Goal: Transaction & Acquisition: Purchase product/service

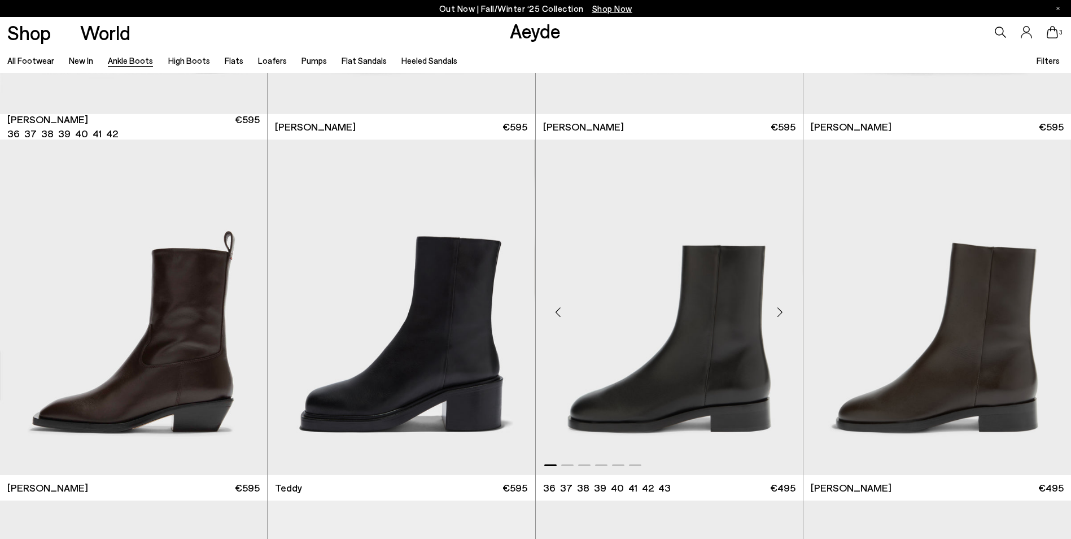
scroll to position [4685, 0]
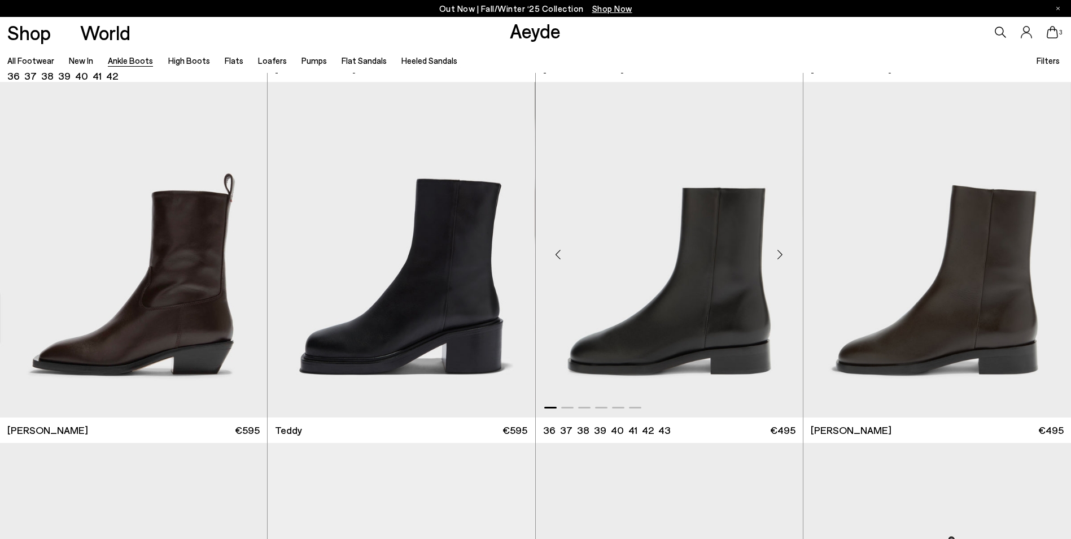
click at [721, 321] on img "1 / 6" at bounding box center [669, 250] width 267 height 336
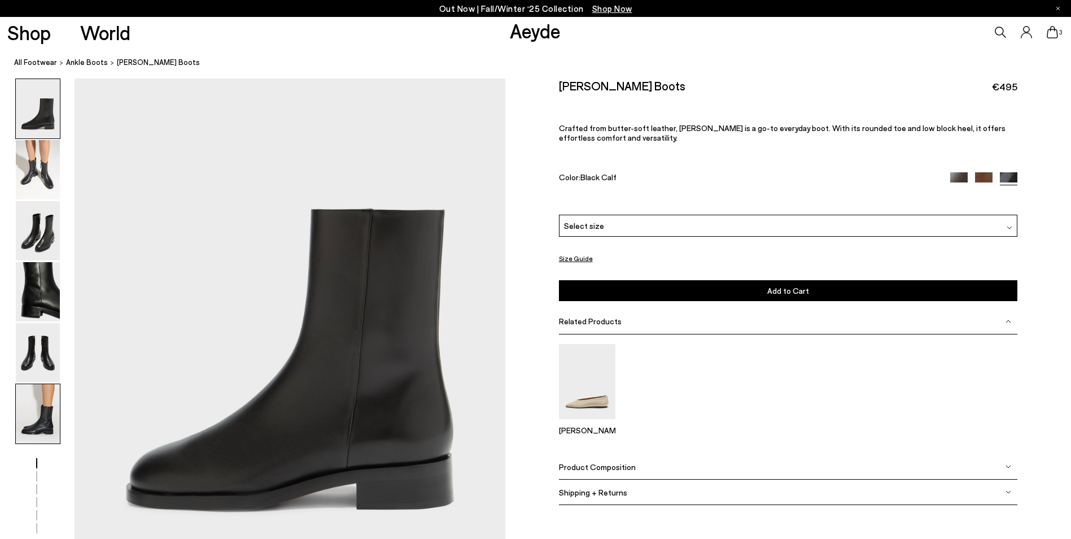
click at [24, 417] on img at bounding box center [38, 413] width 44 height 59
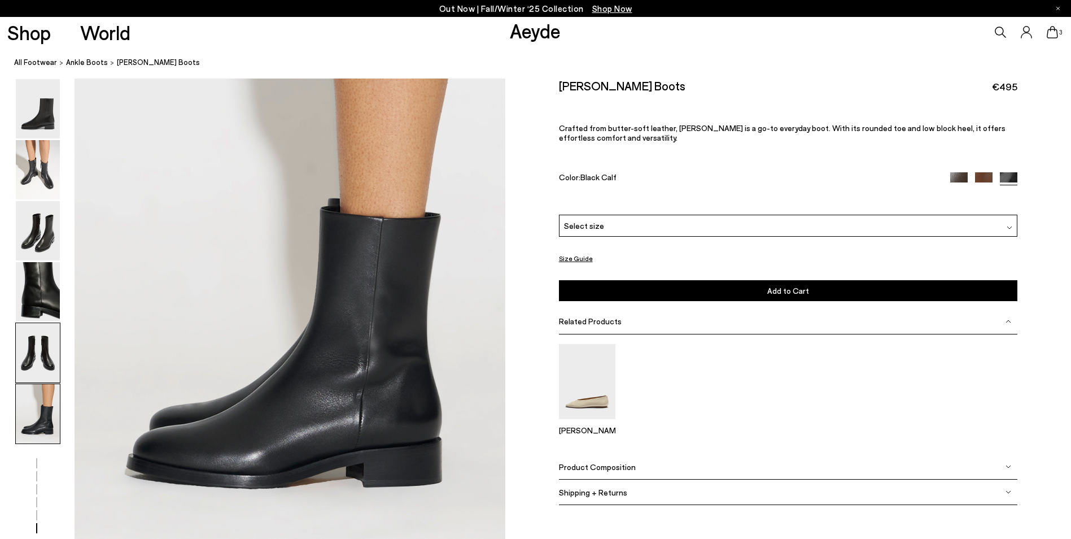
click at [37, 362] on img at bounding box center [38, 352] width 44 height 59
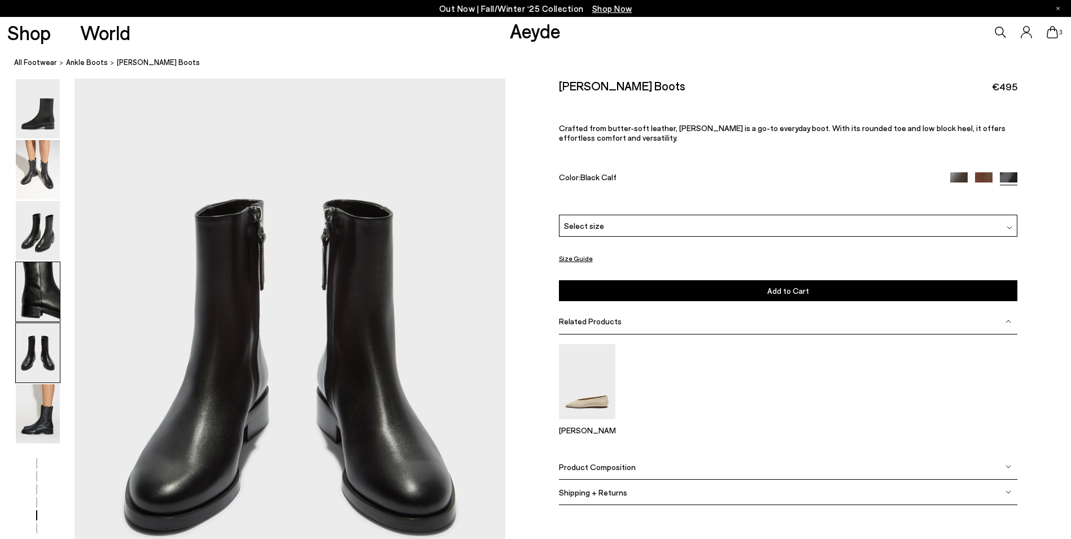
click at [47, 318] on img at bounding box center [38, 291] width 44 height 59
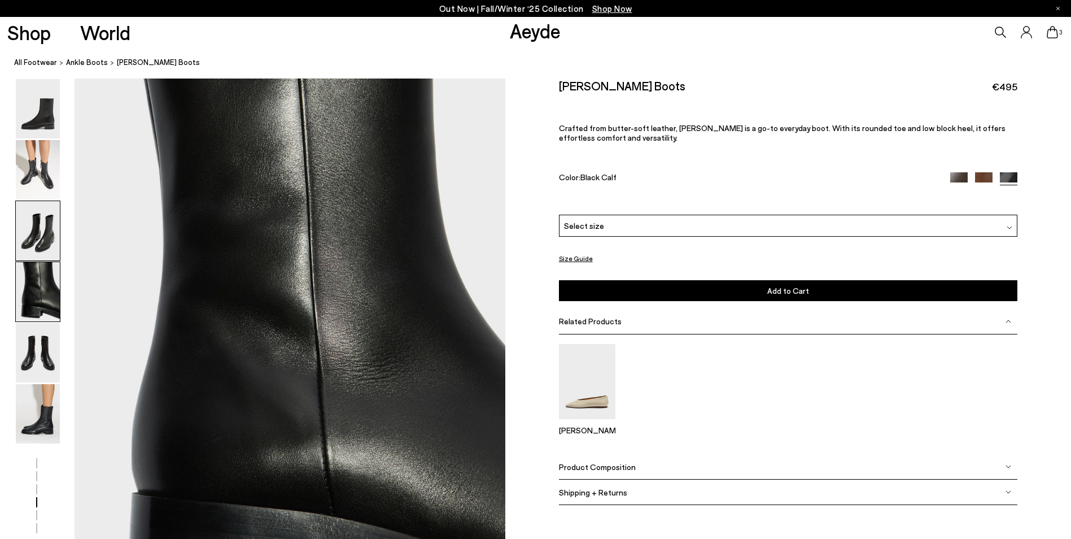
click at [36, 251] on img at bounding box center [38, 230] width 44 height 59
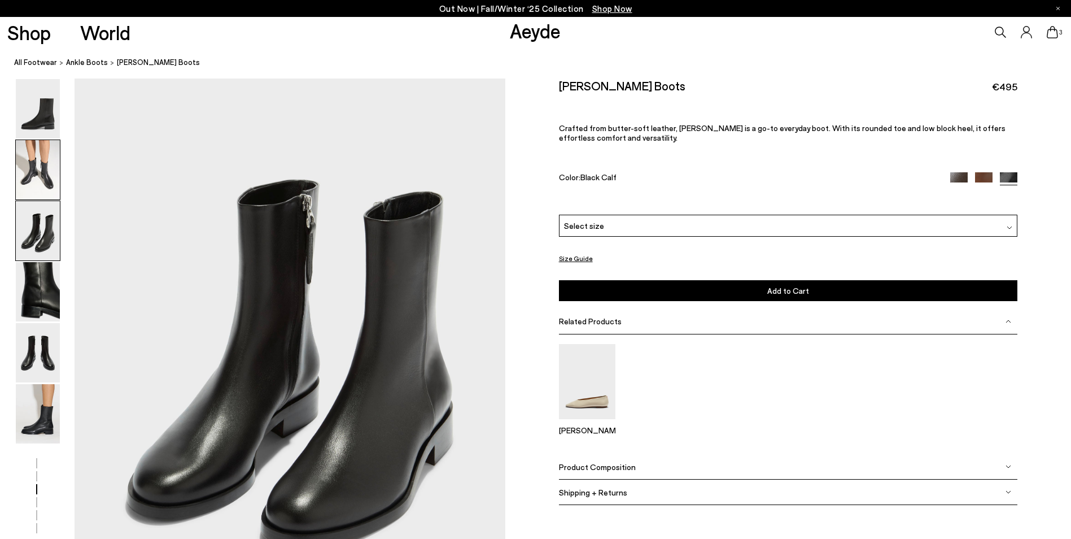
scroll to position [1153, 0]
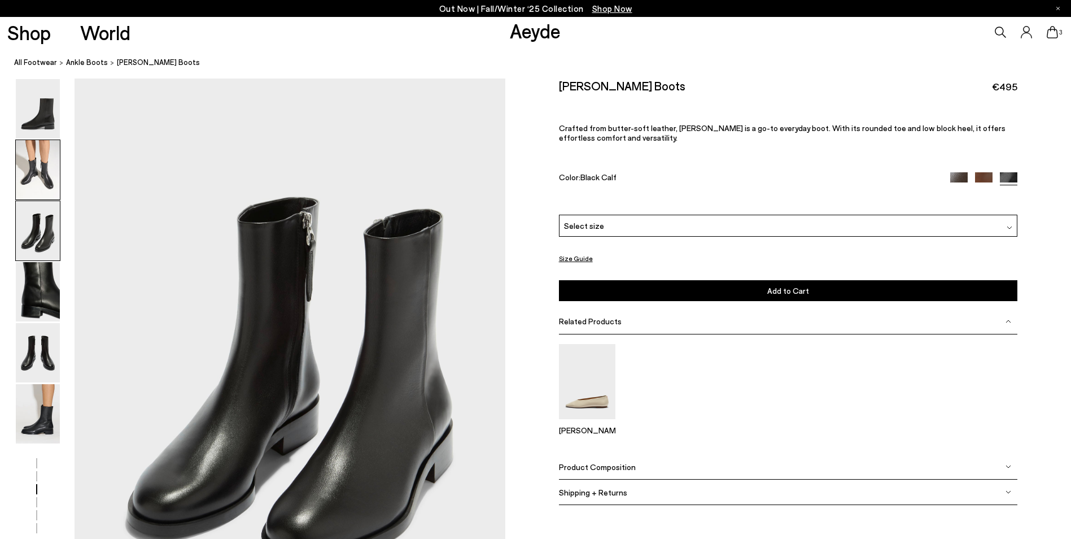
click at [42, 183] on img at bounding box center [38, 169] width 44 height 59
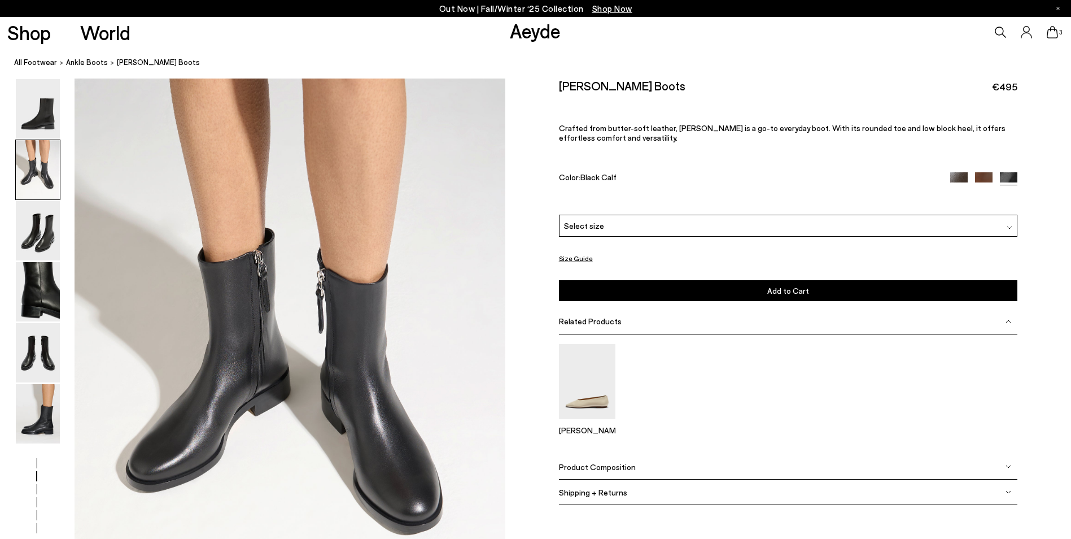
scroll to position [577, 0]
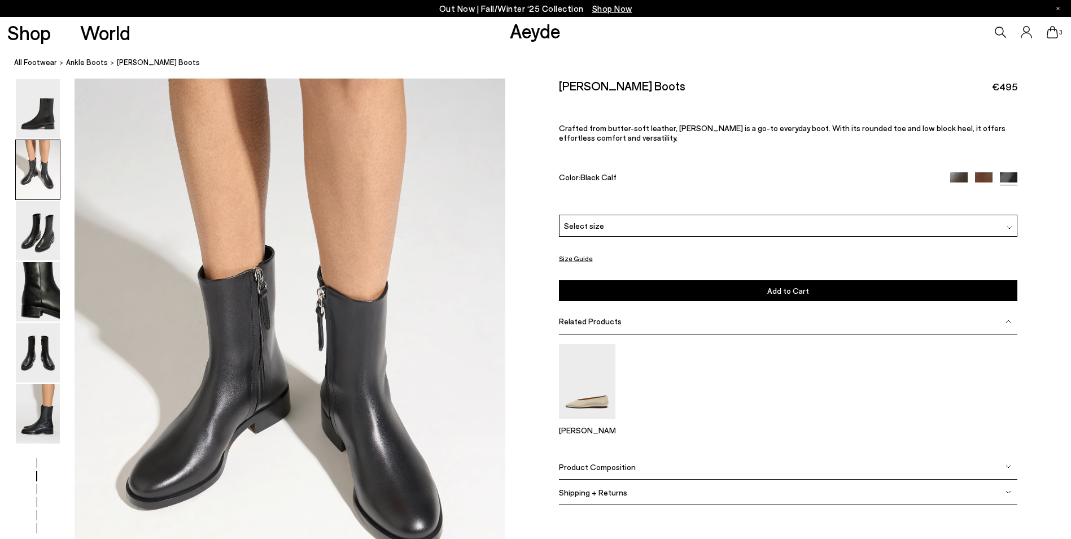
click at [1059, 32] on span "3" at bounding box center [1061, 32] width 6 height 6
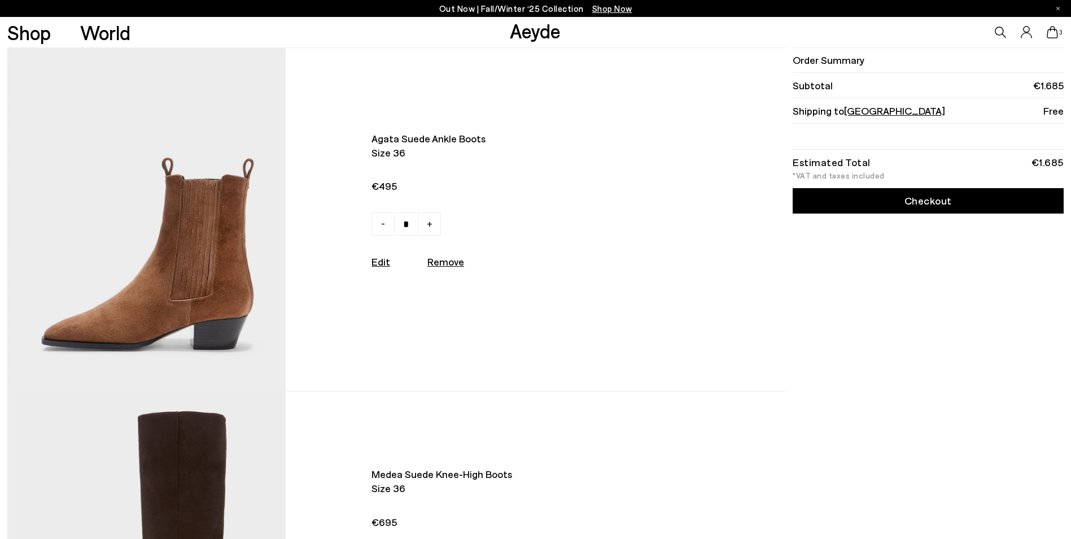
click at [442, 267] on u "Remove" at bounding box center [445, 261] width 37 height 12
type input "*"
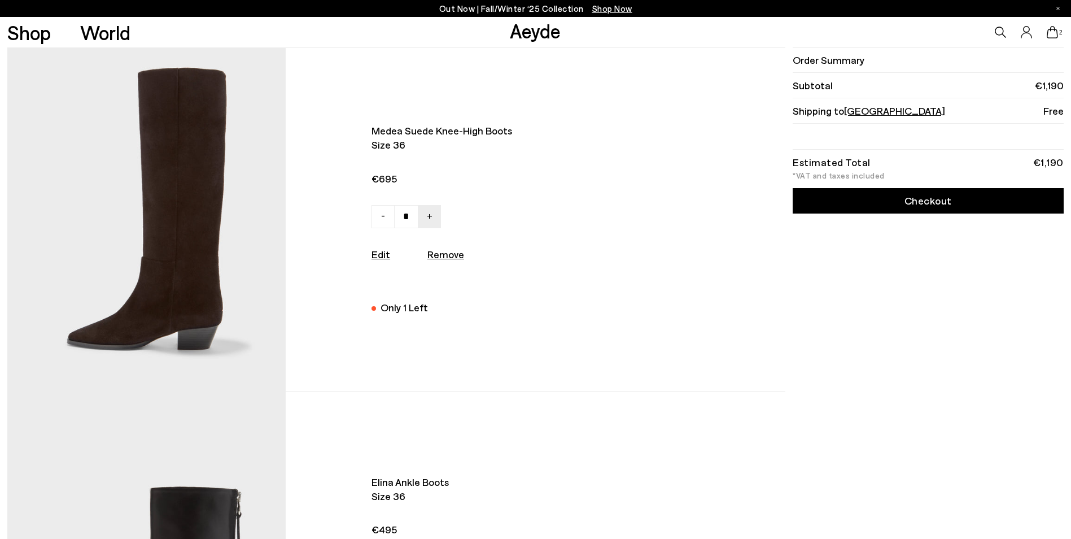
click at [177, 266] on img at bounding box center [146, 219] width 278 height 343
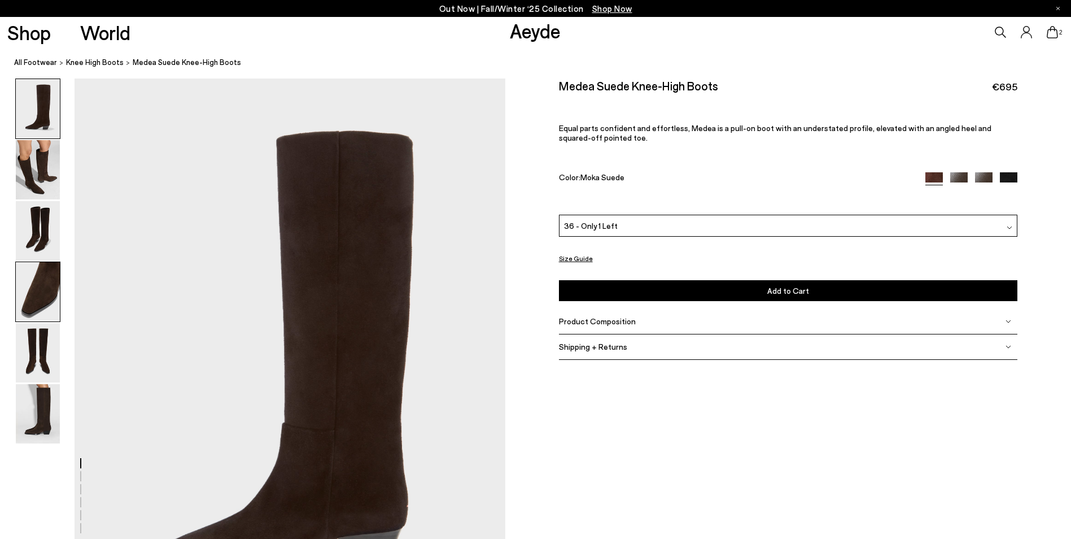
click at [31, 293] on img at bounding box center [38, 291] width 44 height 59
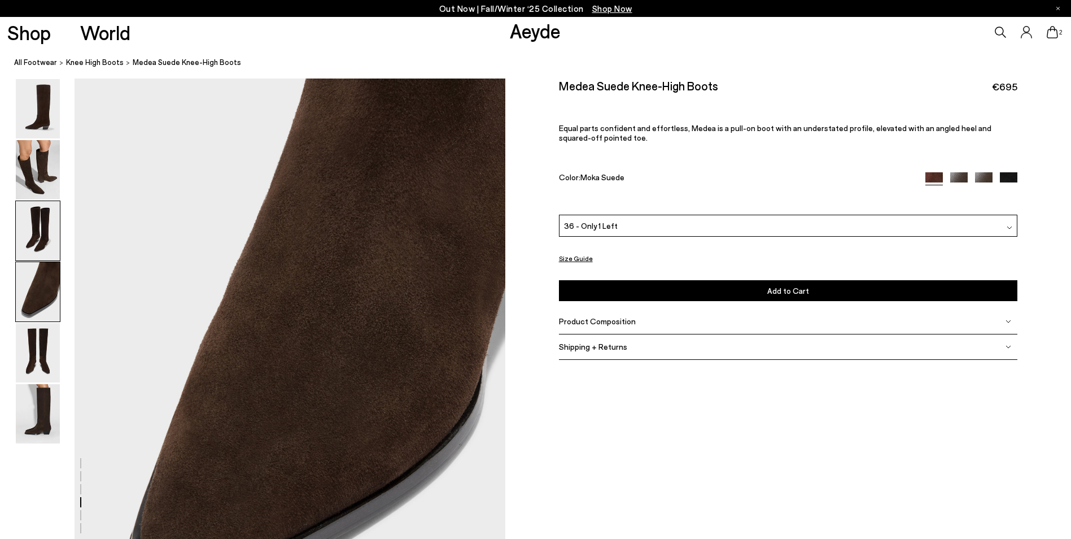
click at [38, 244] on img at bounding box center [38, 230] width 44 height 59
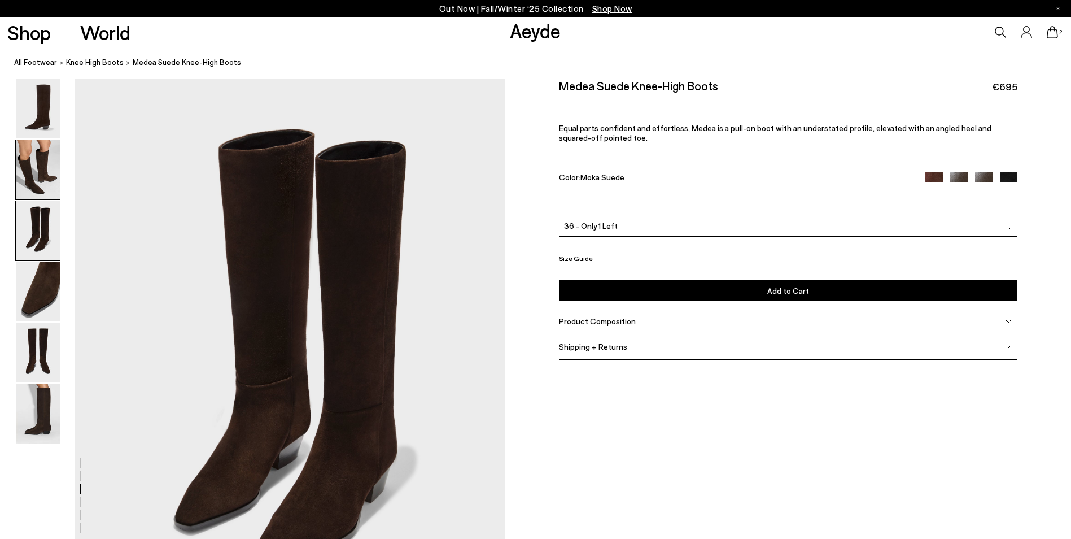
click at [37, 187] on img at bounding box center [38, 169] width 44 height 59
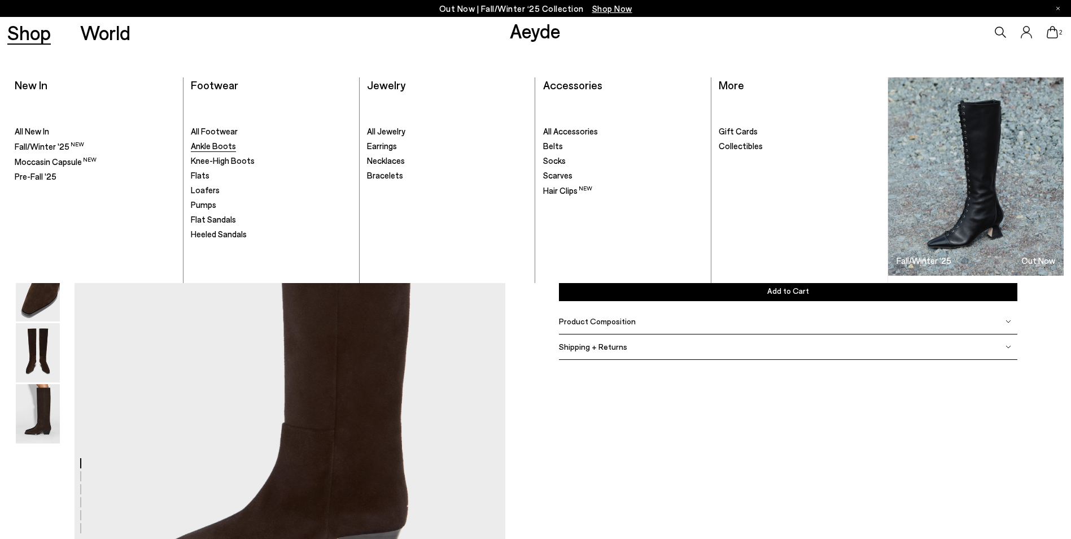
click at [217, 142] on span "Ankle Boots" at bounding box center [213, 146] width 45 height 10
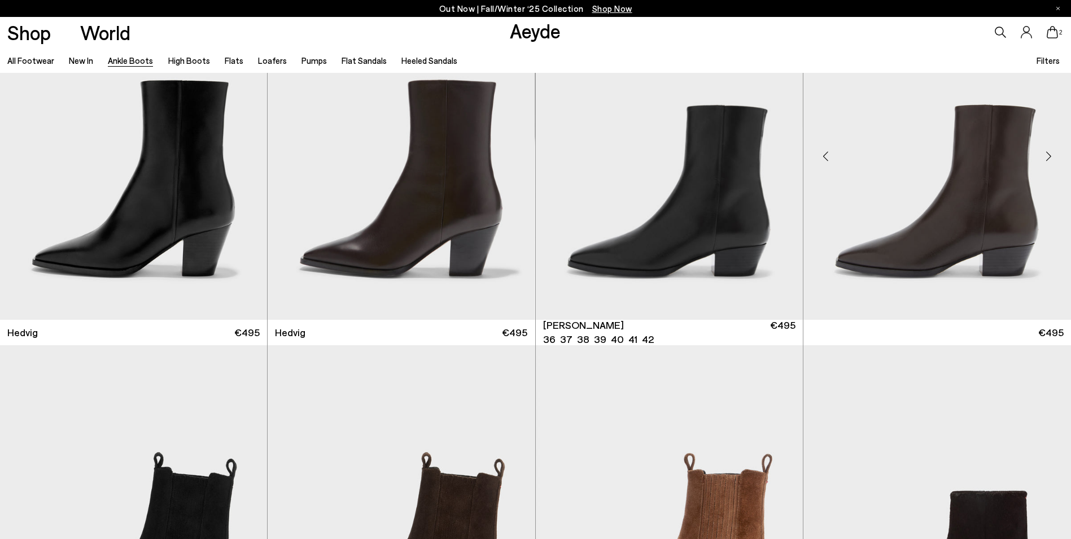
scroll to position [452, 0]
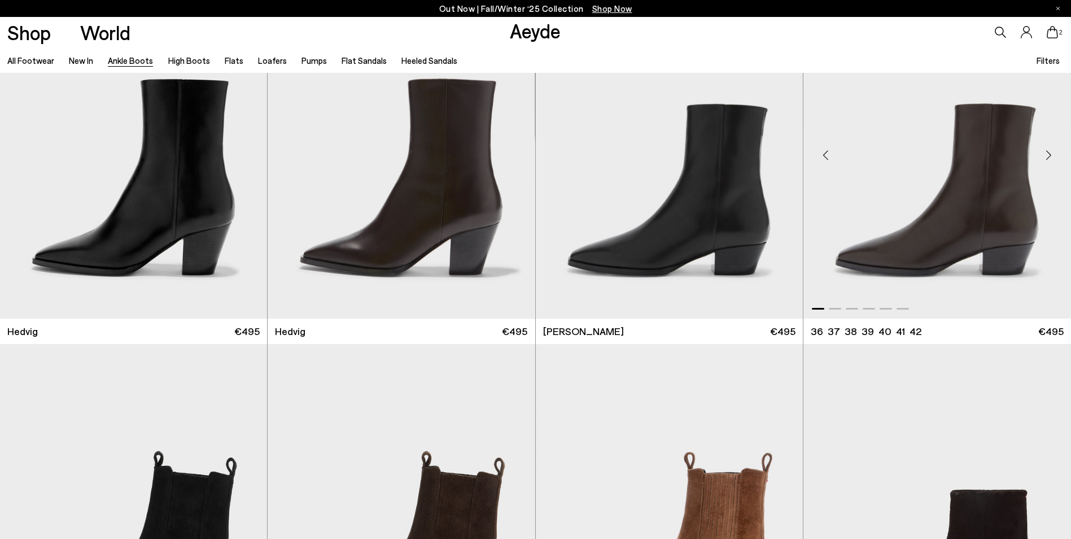
click at [942, 246] on img "1 / 6" at bounding box center [937, 151] width 268 height 336
click at [750, 260] on img "1 / 6" at bounding box center [669, 151] width 267 height 336
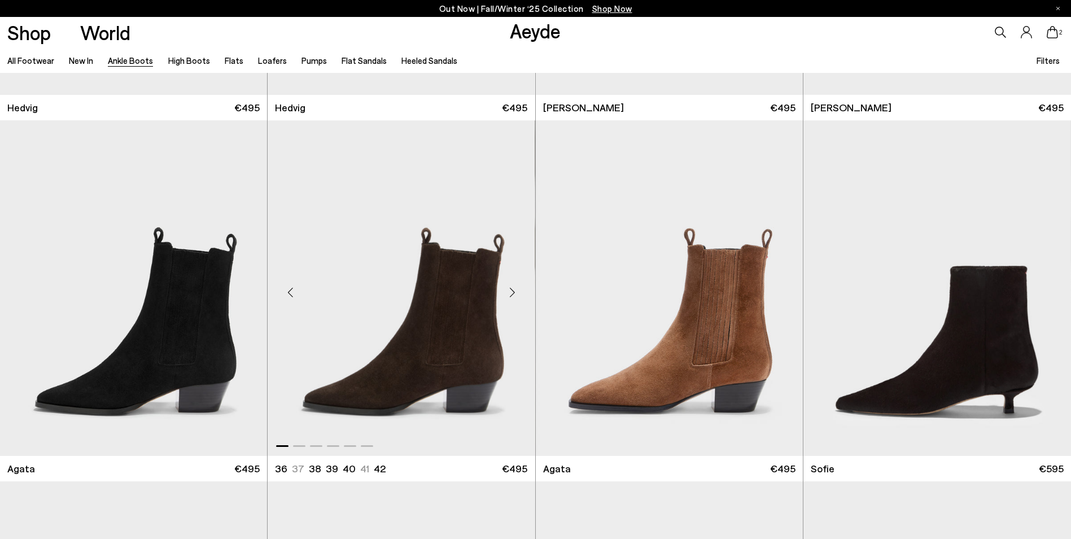
scroll to position [677, 0]
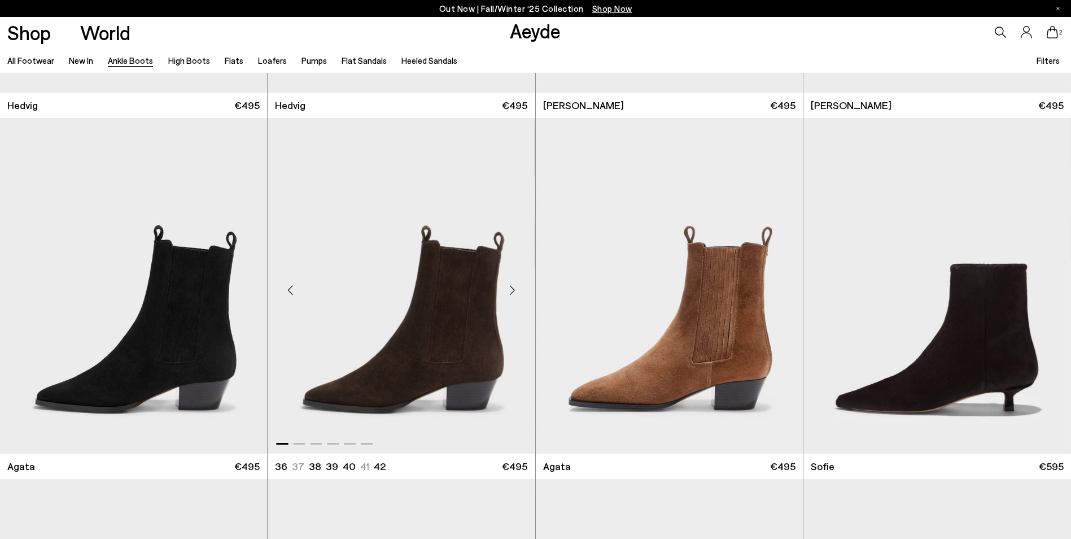
click at [341, 346] on img "1 / 6" at bounding box center [401, 286] width 267 height 336
click at [412, 343] on img "1 / 6" at bounding box center [401, 286] width 267 height 336
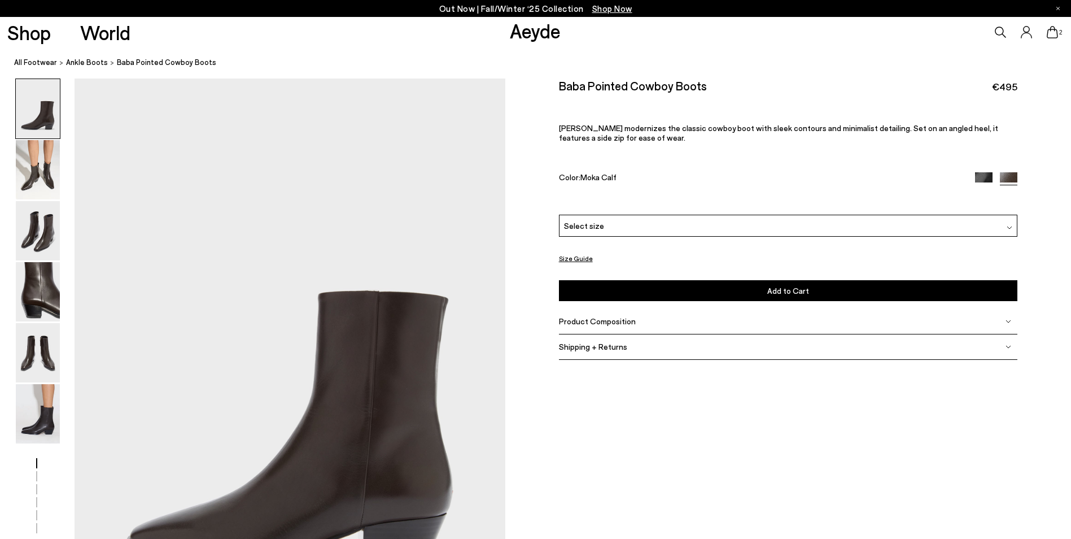
click at [26, 298] on img at bounding box center [38, 291] width 44 height 59
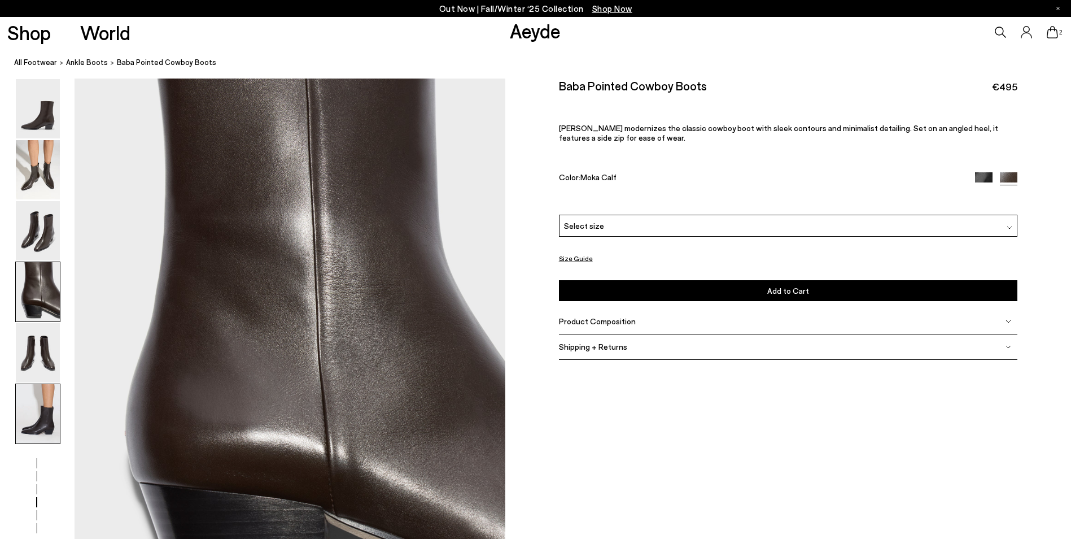
click at [48, 410] on img at bounding box center [38, 413] width 44 height 59
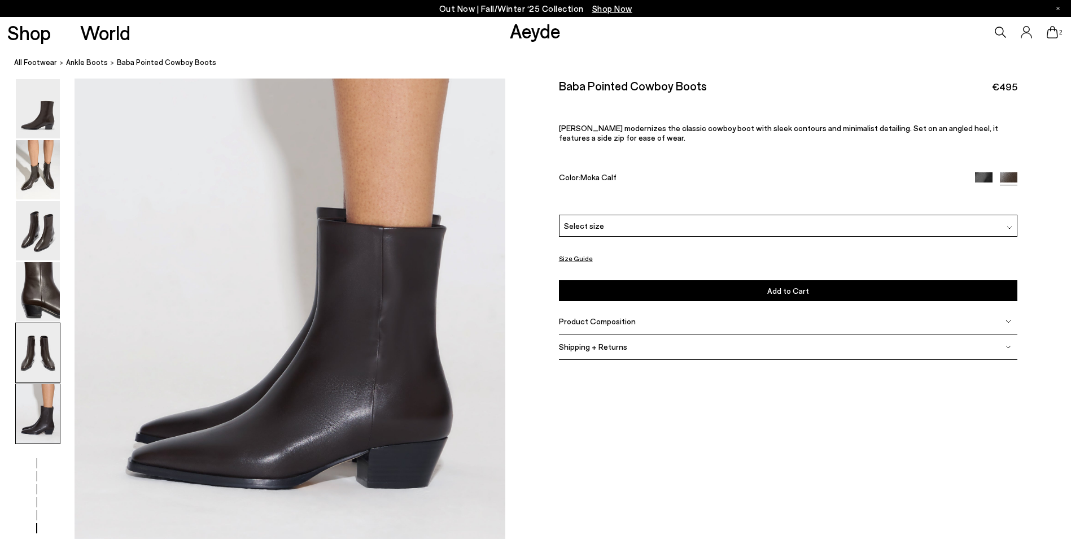
click at [48, 370] on img at bounding box center [38, 352] width 44 height 59
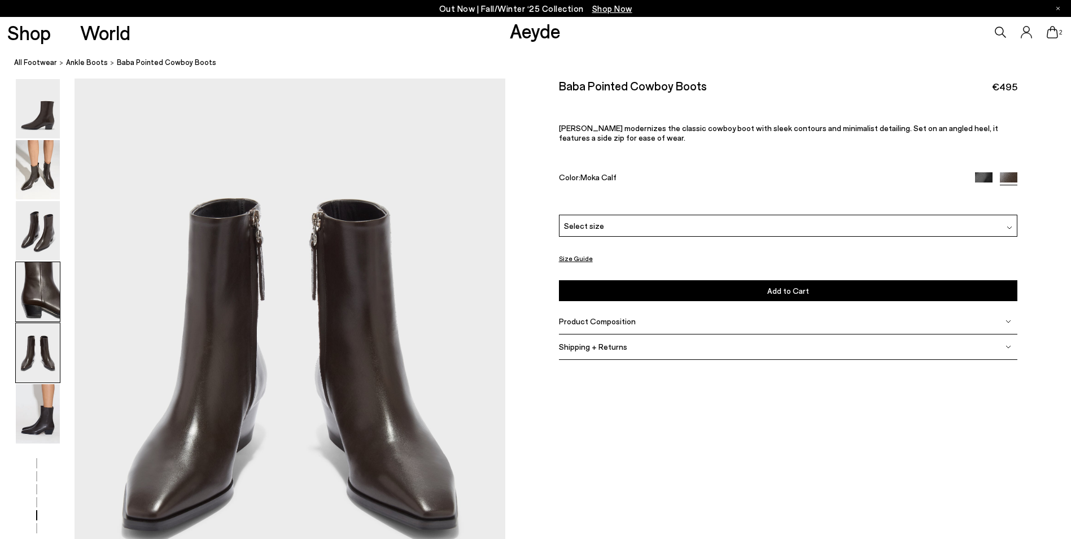
click at [47, 305] on img at bounding box center [38, 291] width 44 height 59
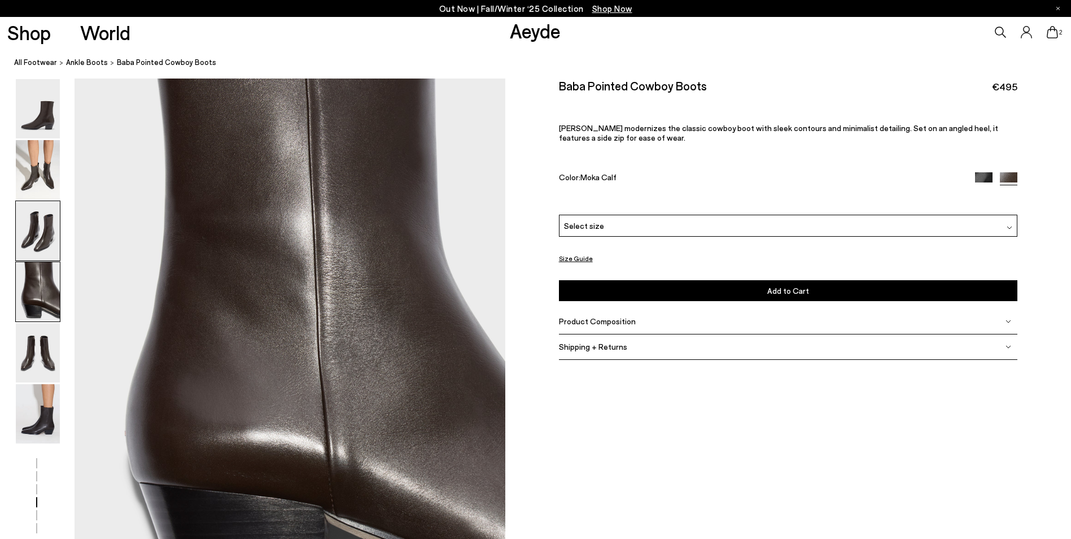
click at [32, 242] on img at bounding box center [38, 230] width 44 height 59
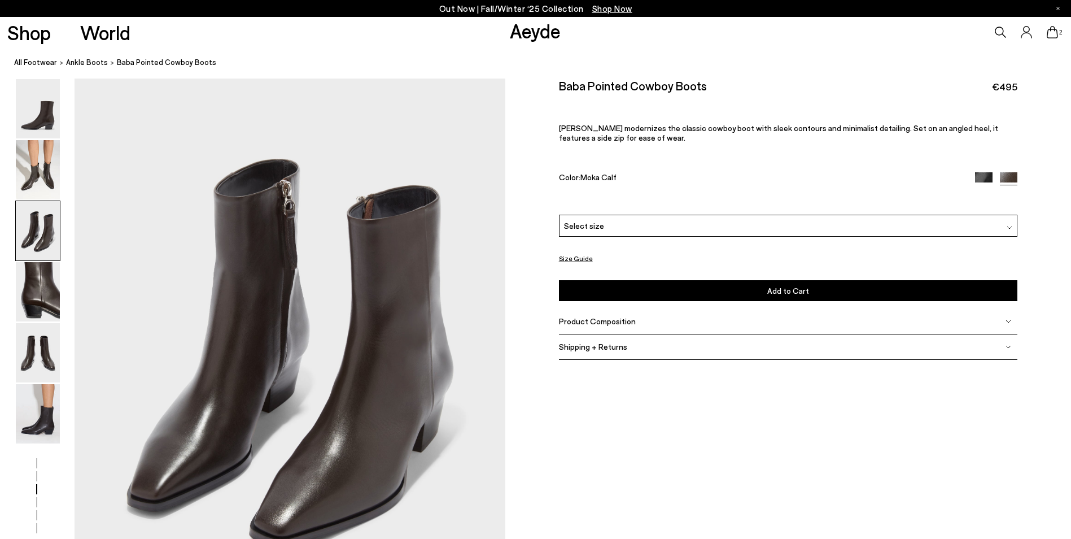
scroll to position [1153, 0]
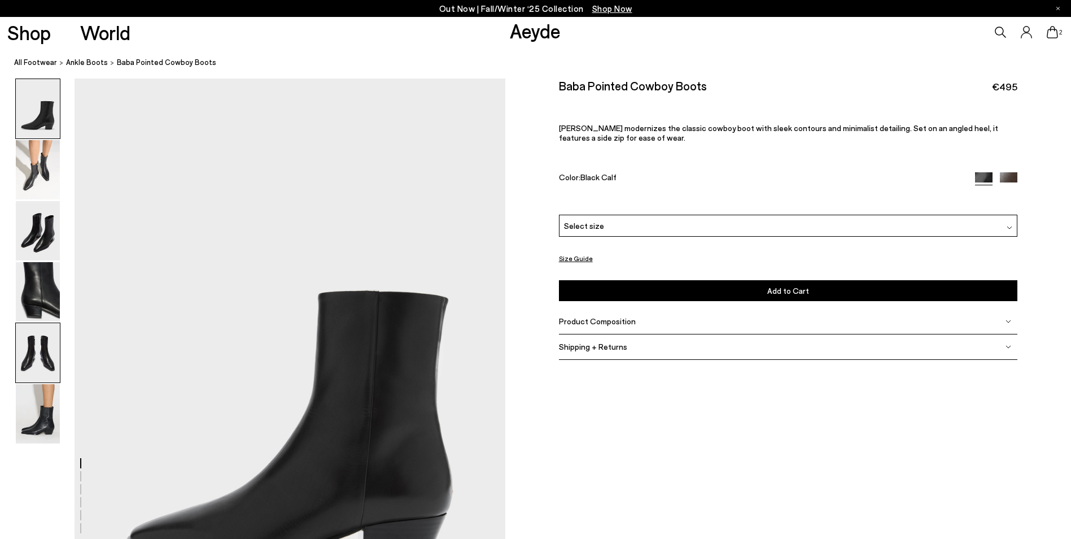
click at [39, 352] on img at bounding box center [38, 352] width 44 height 59
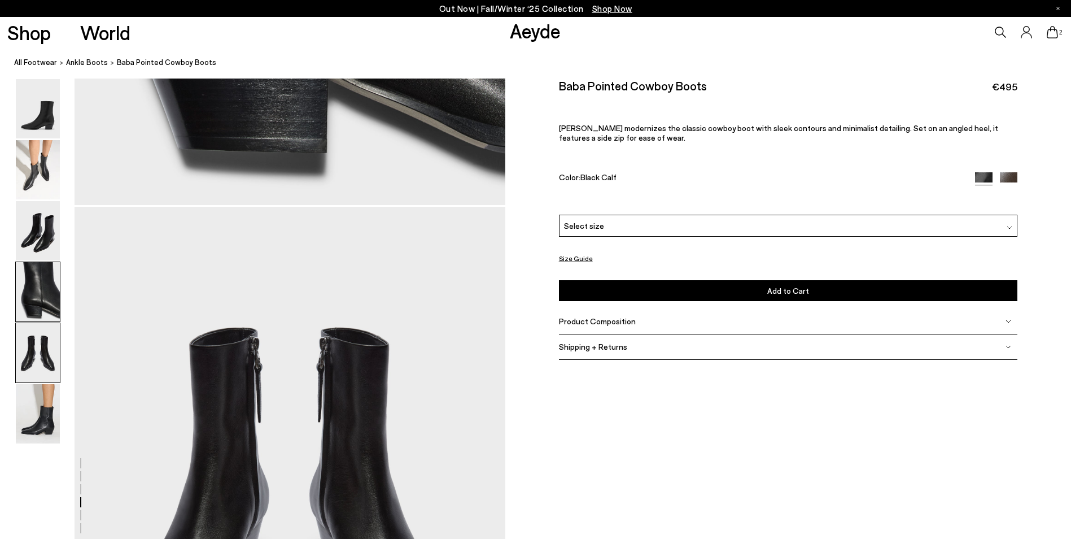
scroll to position [2304, 0]
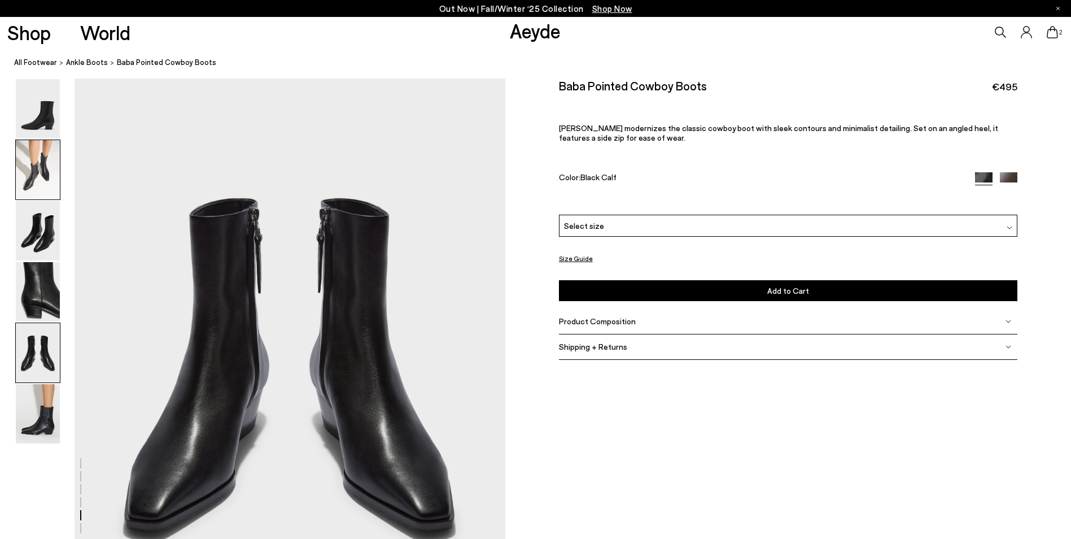
click at [55, 166] on img at bounding box center [38, 169] width 44 height 59
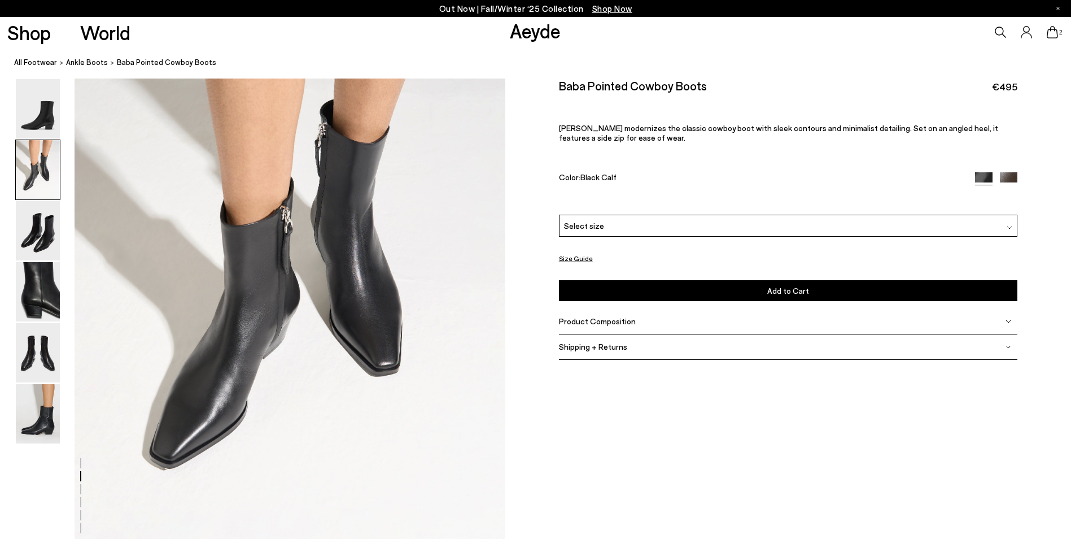
scroll to position [577, 0]
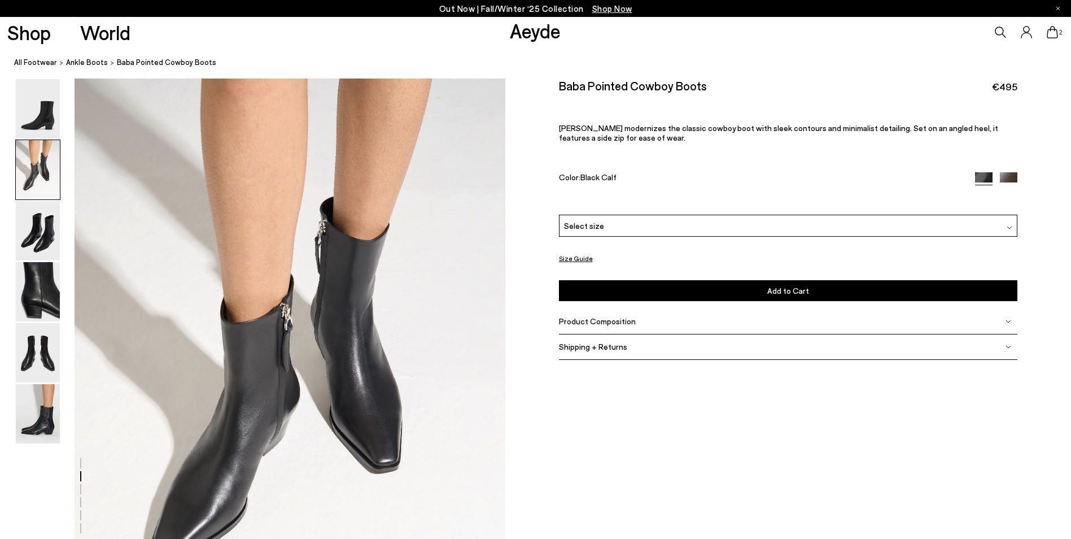
click at [1012, 177] on img at bounding box center [1008, 180] width 17 height 17
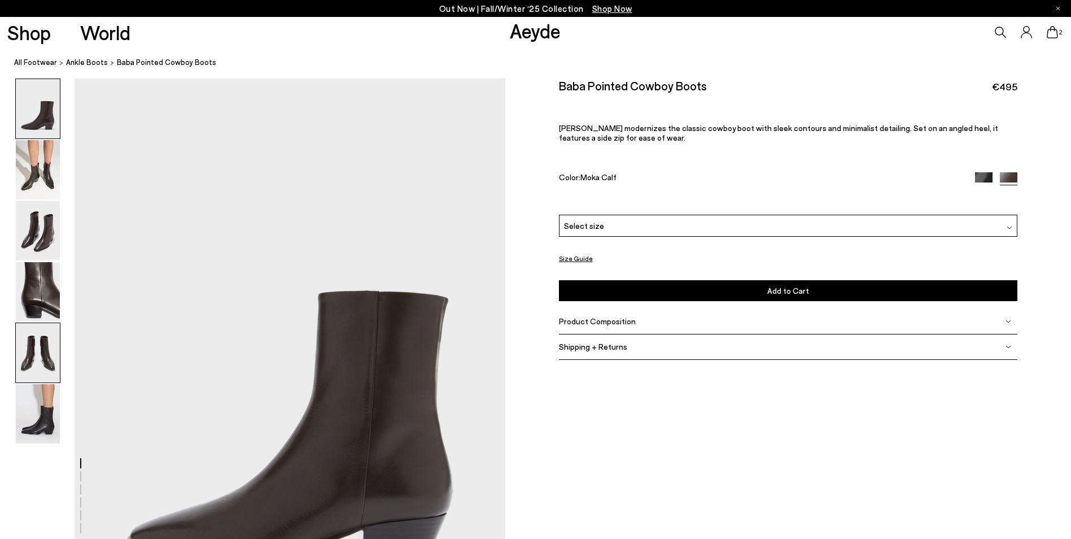
click at [43, 355] on img at bounding box center [38, 352] width 44 height 59
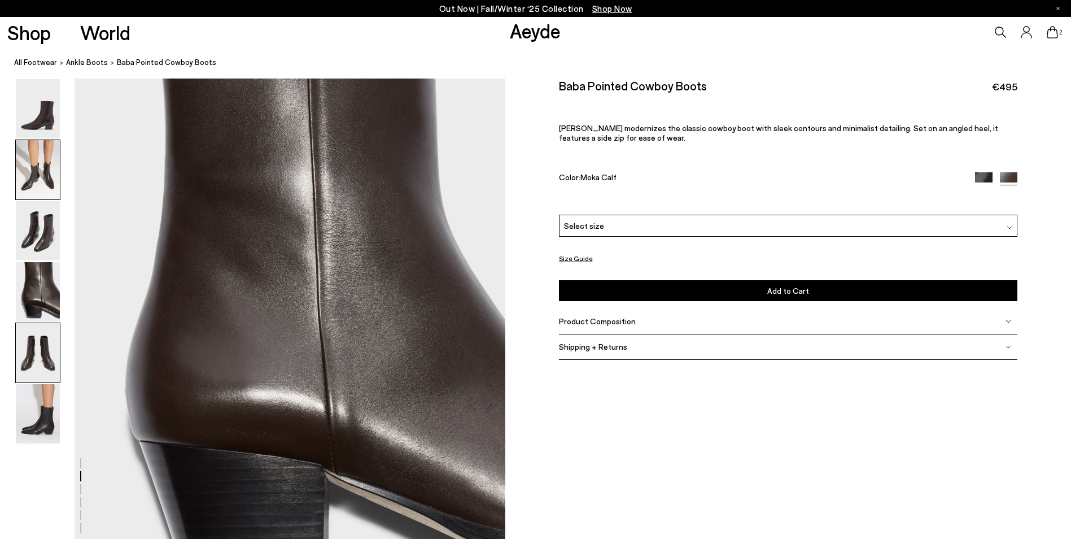
scroll to position [2304, 0]
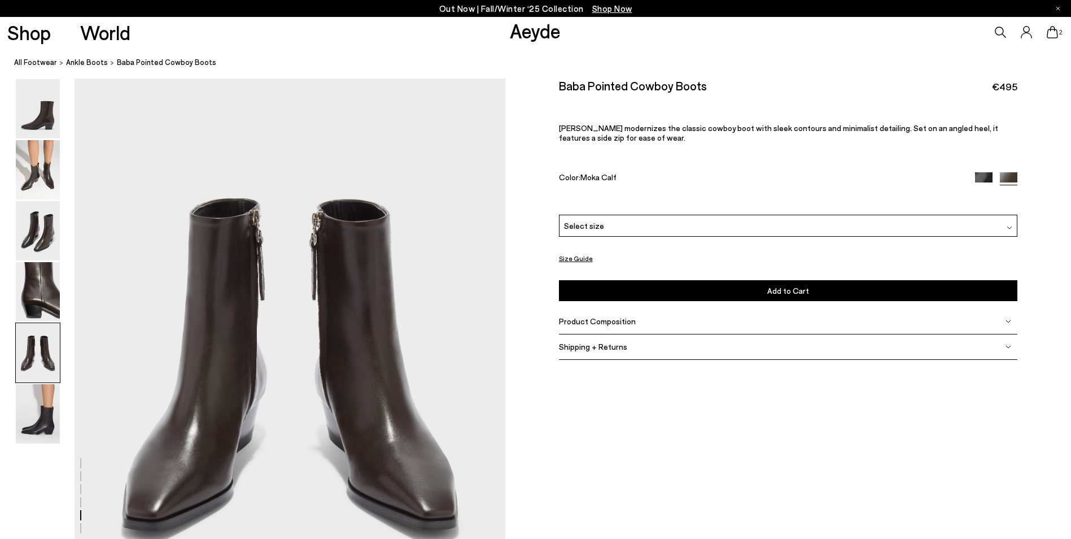
click at [654, 230] on div "Select size" at bounding box center [788, 226] width 459 height 22
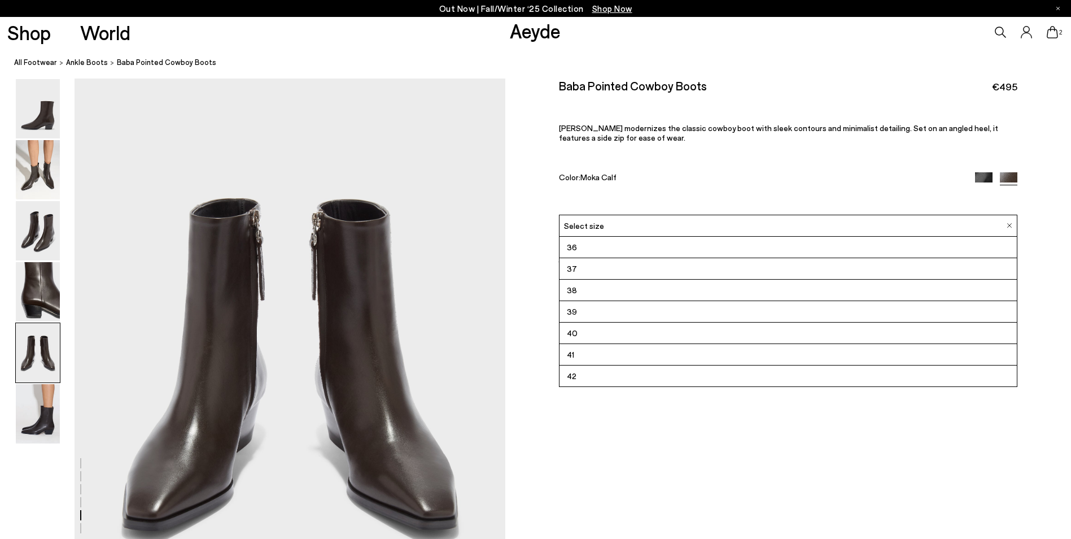
click at [596, 244] on li "36" at bounding box center [788, 247] width 458 height 21
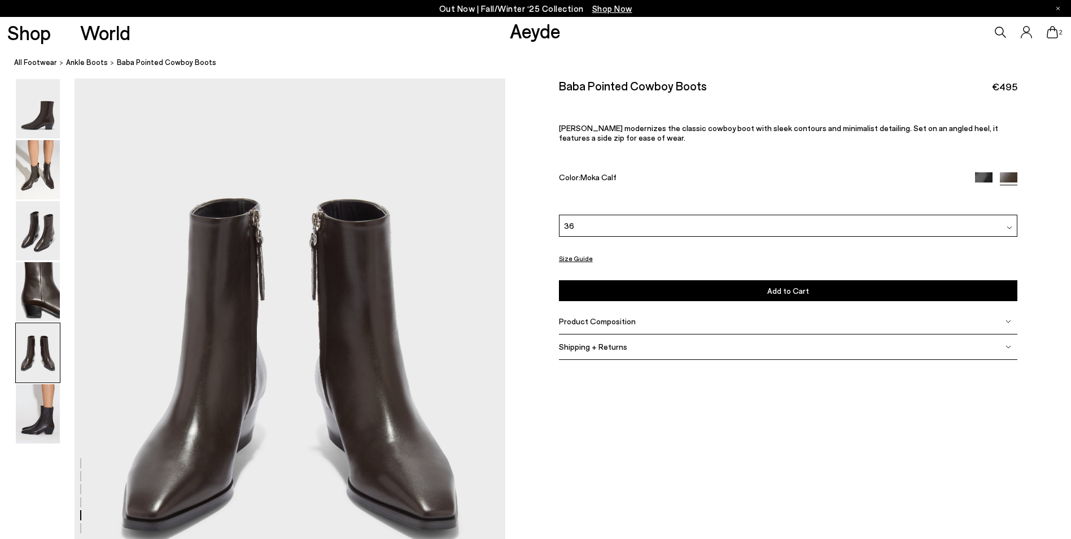
click at [679, 298] on button "Add to Cart Select a Size First" at bounding box center [788, 290] width 459 height 21
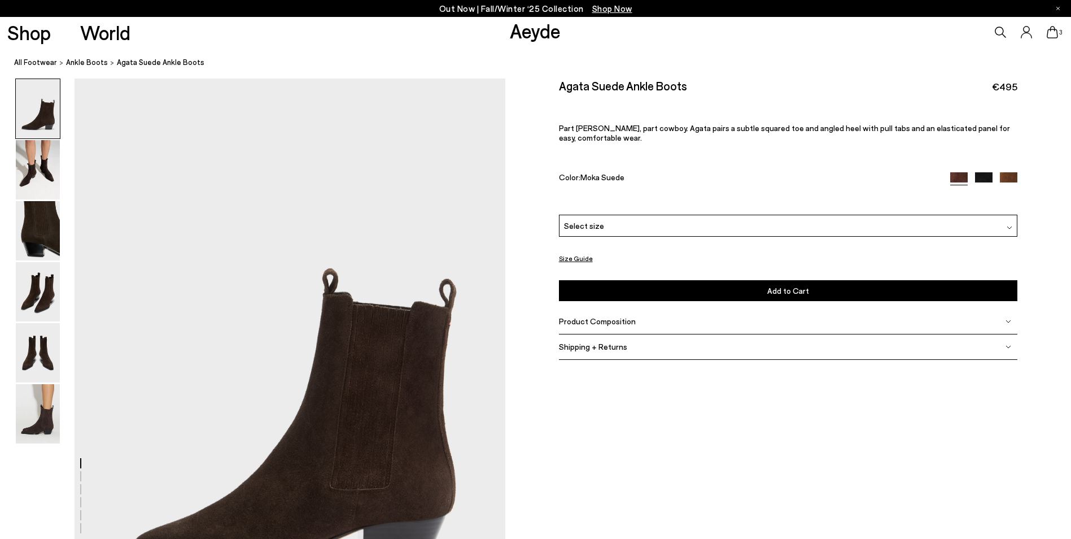
click at [604, 226] on div "Select size" at bounding box center [788, 226] width 459 height 22
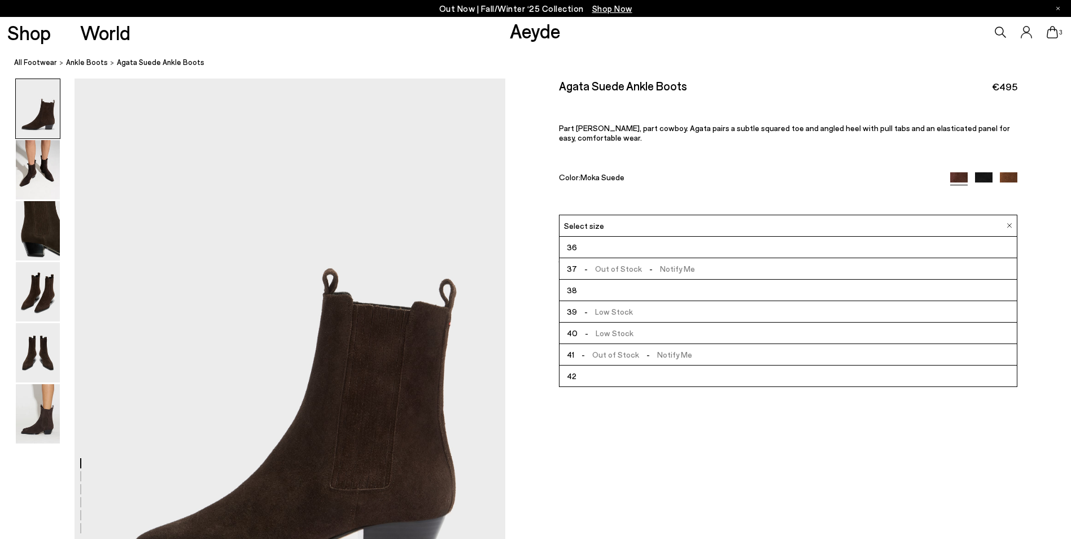
click at [596, 248] on li "36" at bounding box center [788, 247] width 458 height 21
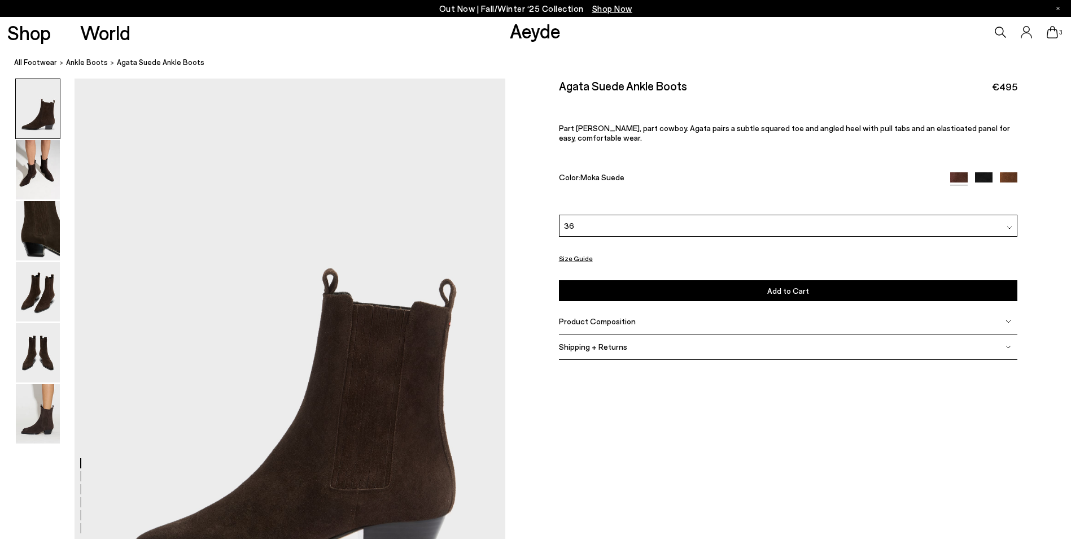
click at [632, 288] on button "Add to Cart Select a Size First" at bounding box center [788, 290] width 459 height 21
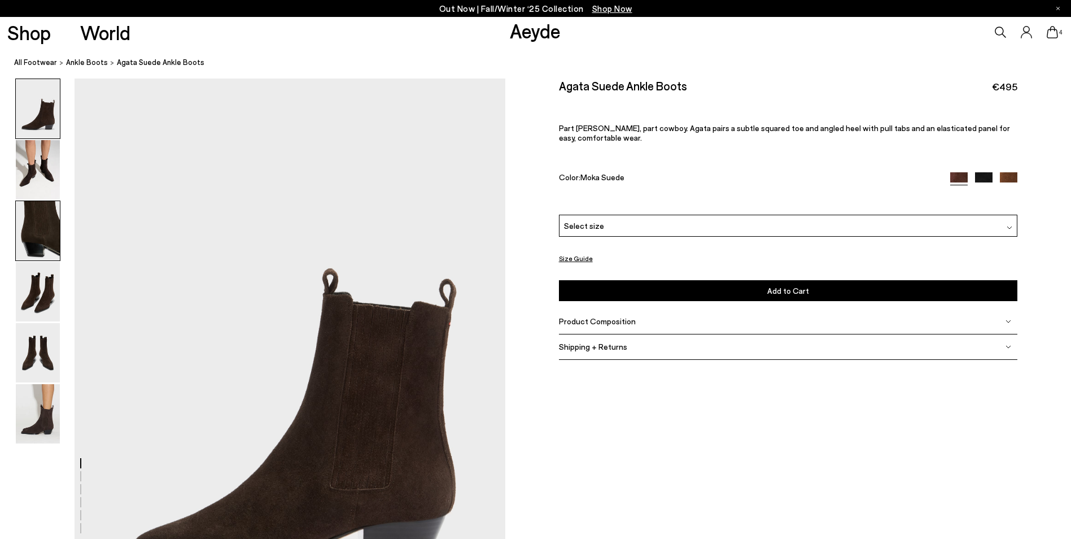
click at [43, 234] on img at bounding box center [38, 230] width 44 height 59
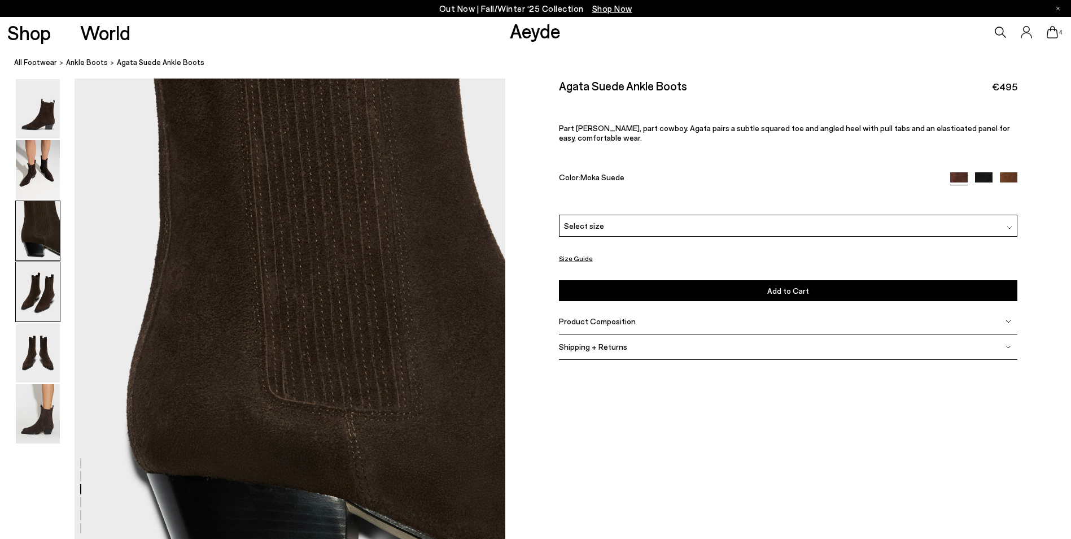
click at [30, 293] on img at bounding box center [38, 291] width 44 height 59
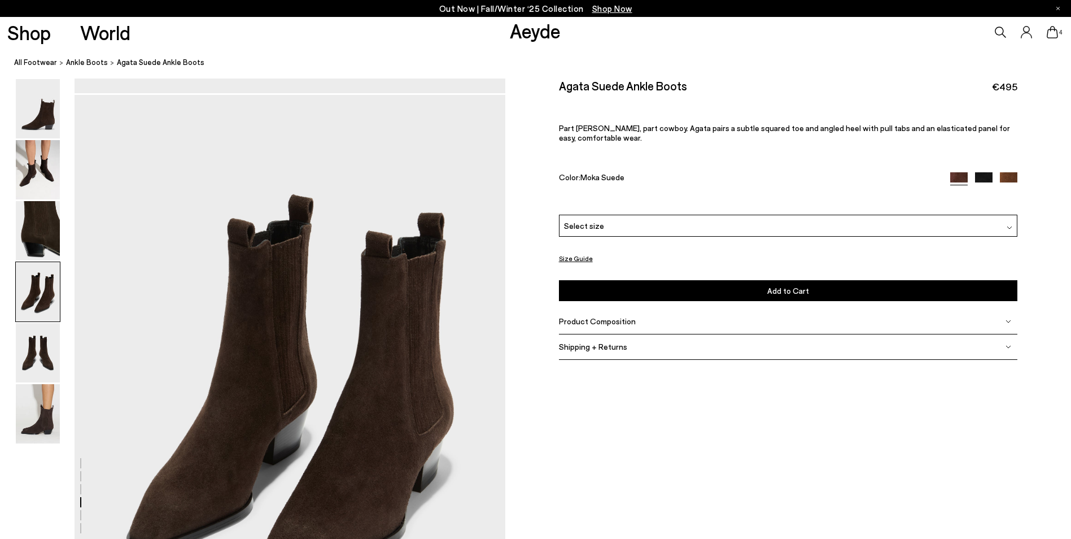
scroll to position [1728, 0]
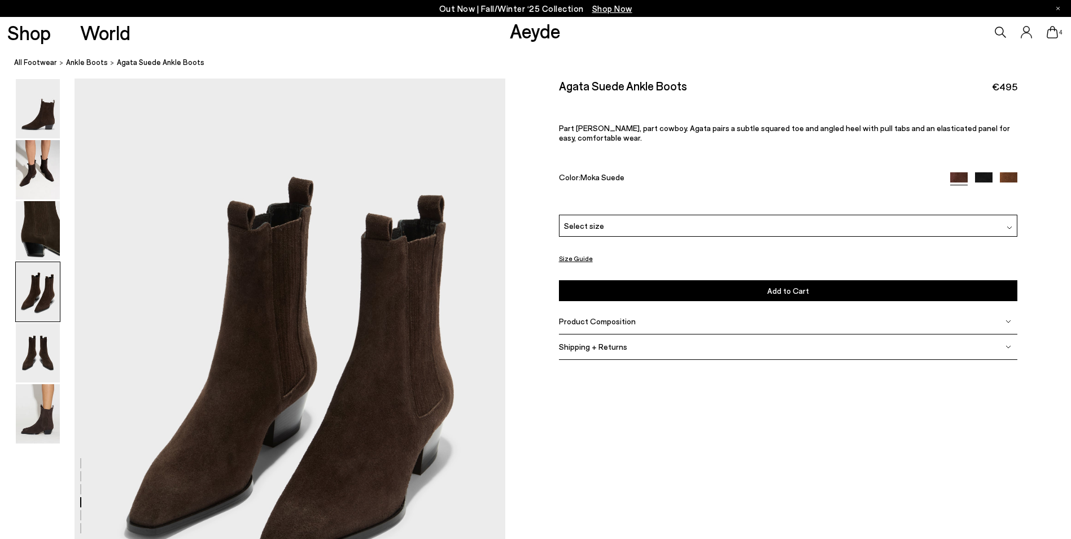
click at [1052, 32] on icon at bounding box center [1052, 32] width 11 height 12
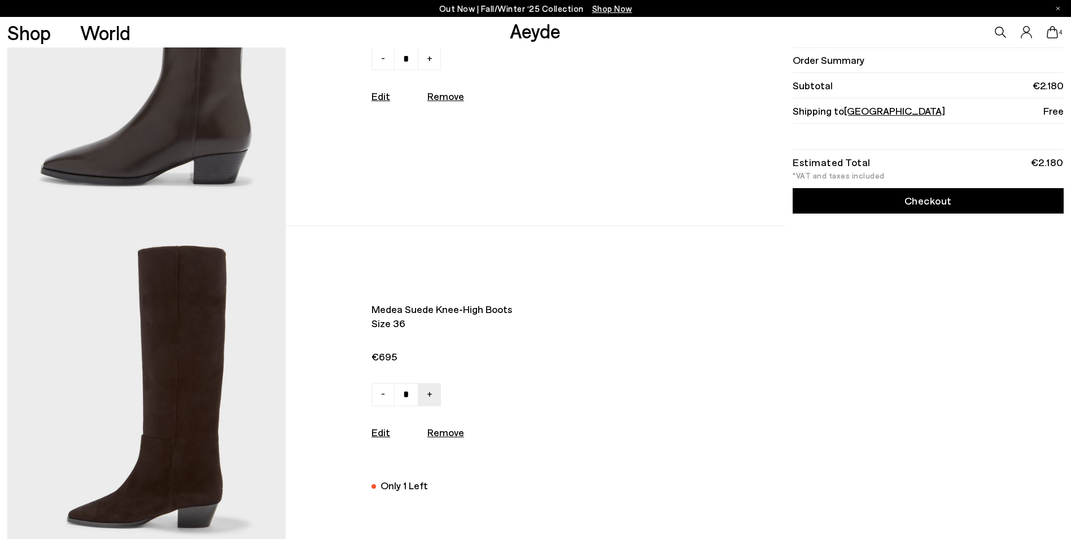
scroll to position [339, 0]
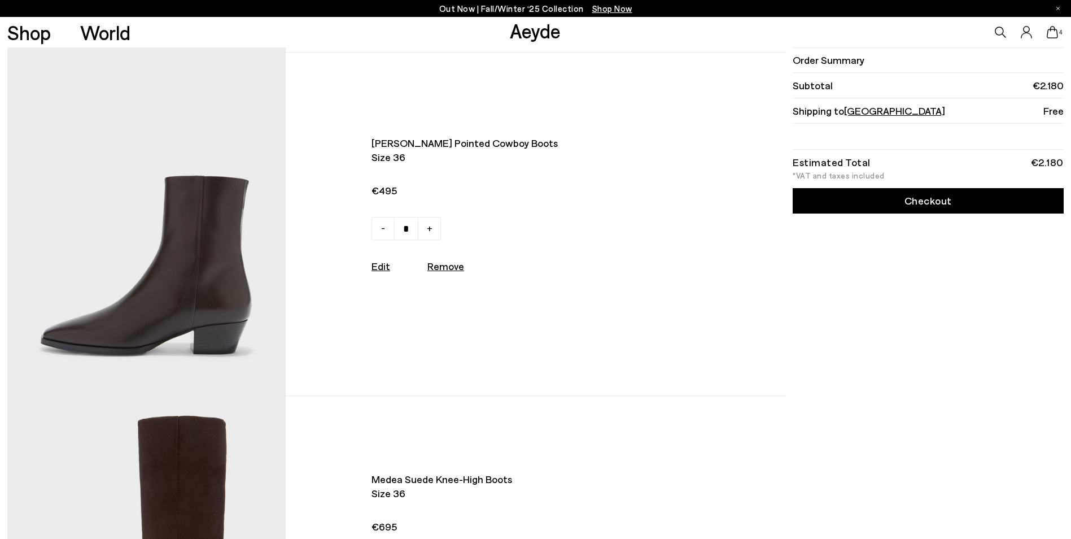
click at [431, 272] on u "Remove" at bounding box center [445, 266] width 37 height 12
type input "*"
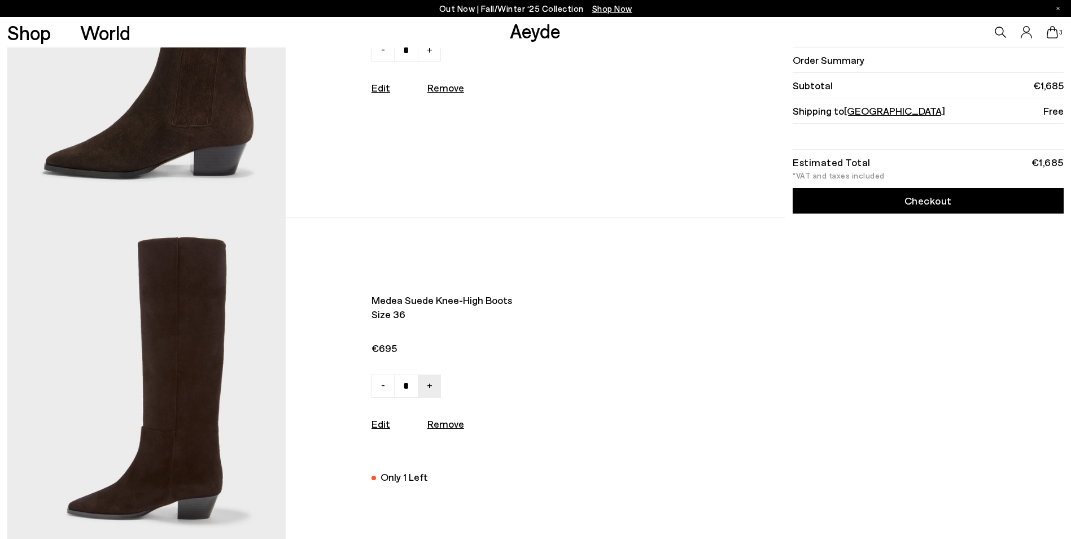
scroll to position [0, 0]
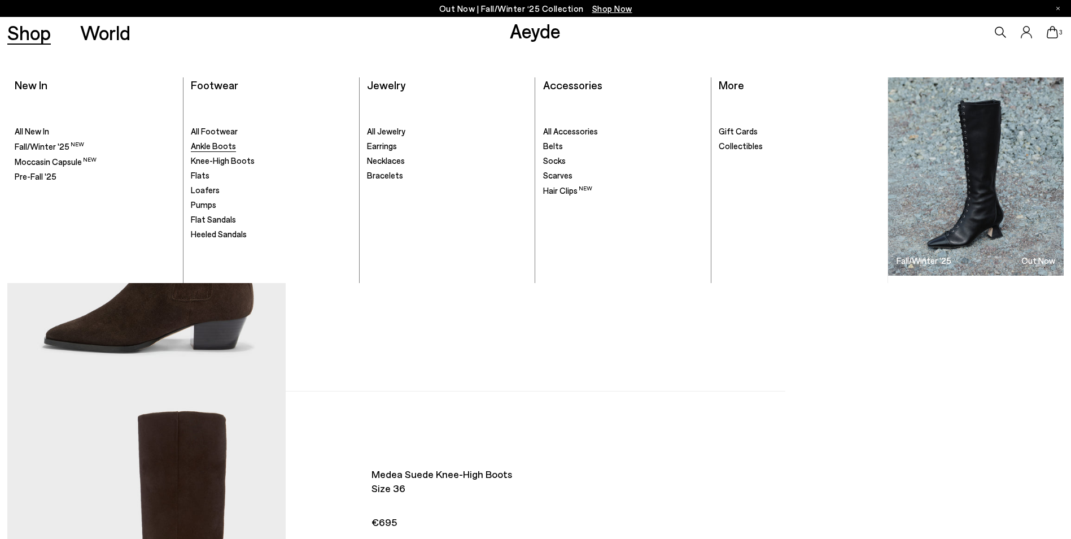
click at [215, 148] on span "Ankle Boots" at bounding box center [213, 146] width 45 height 10
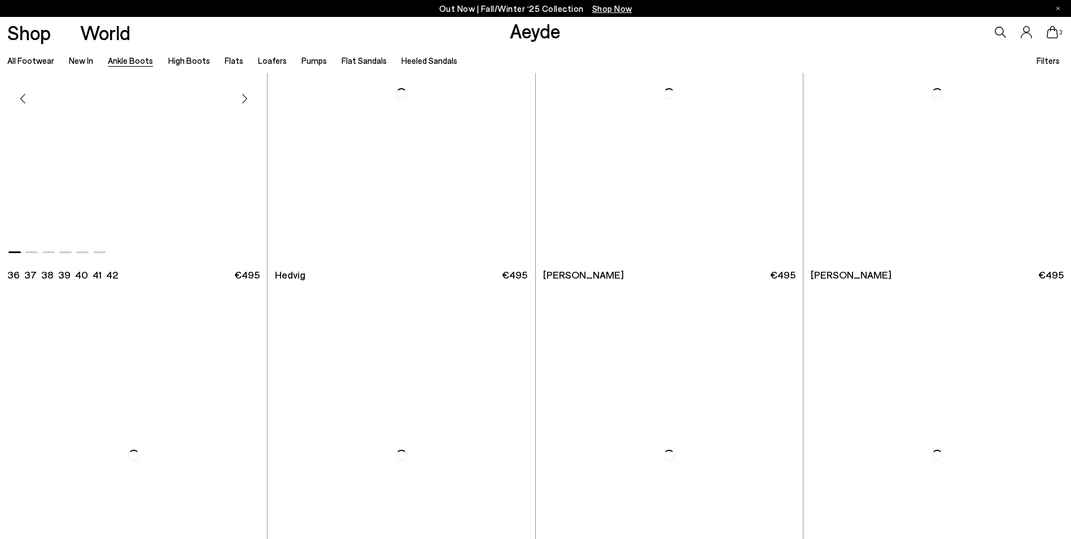
scroll to position [790, 0]
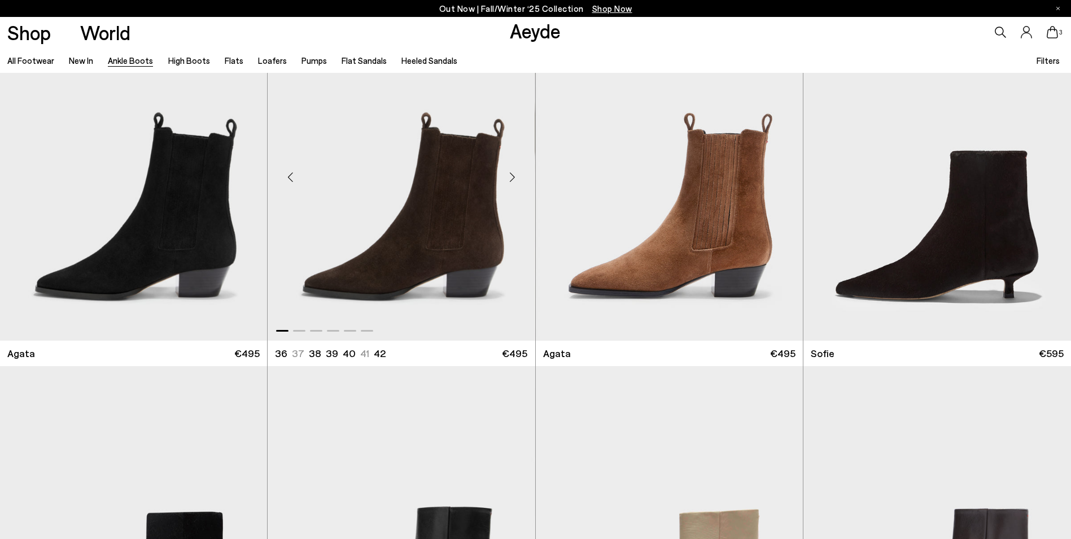
click at [478, 226] on img "1 / 6" at bounding box center [401, 173] width 267 height 336
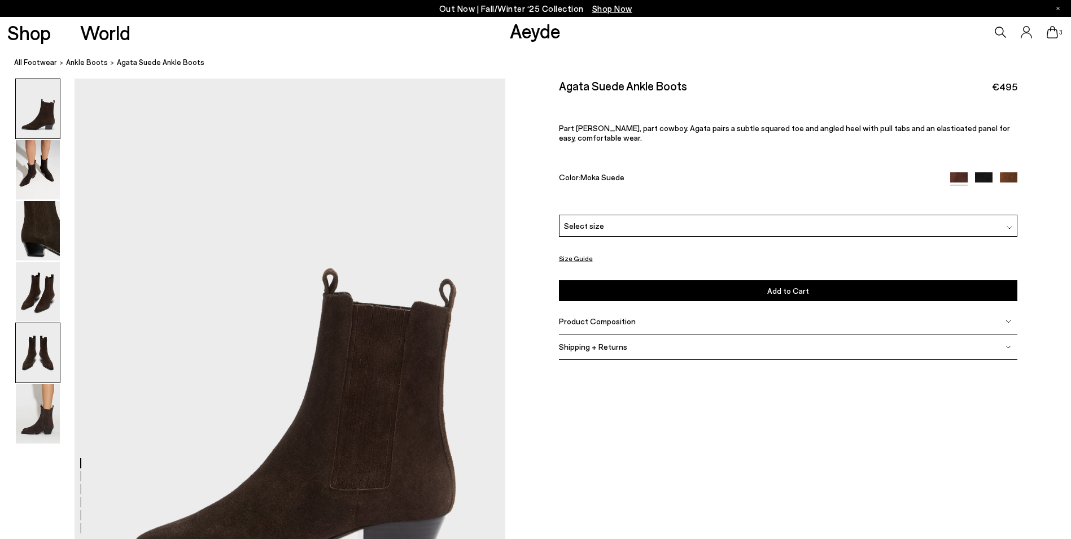
click at [56, 351] on img at bounding box center [38, 352] width 44 height 59
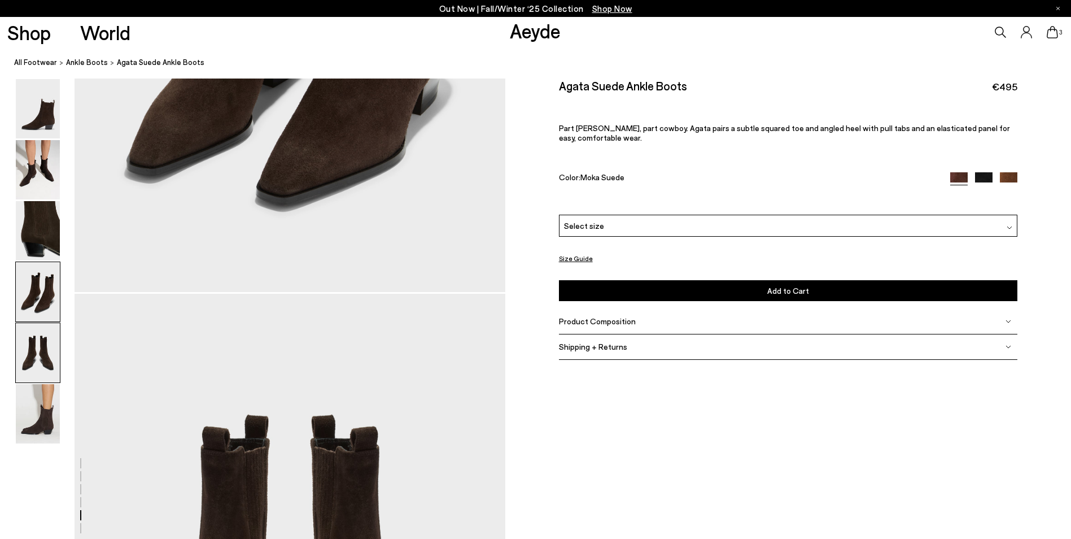
scroll to position [2304, 0]
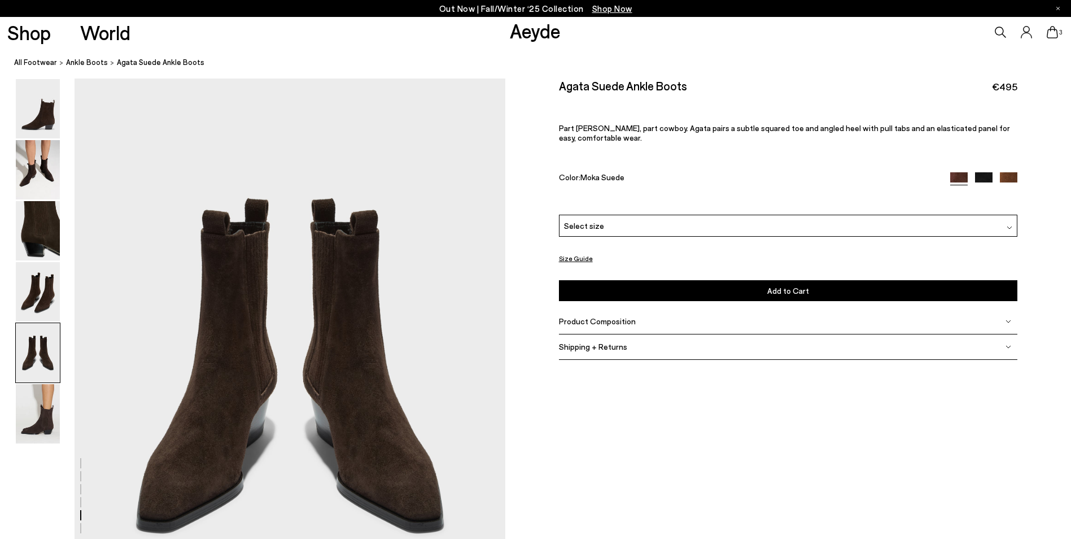
click at [625, 229] on div "Select size" at bounding box center [788, 226] width 459 height 22
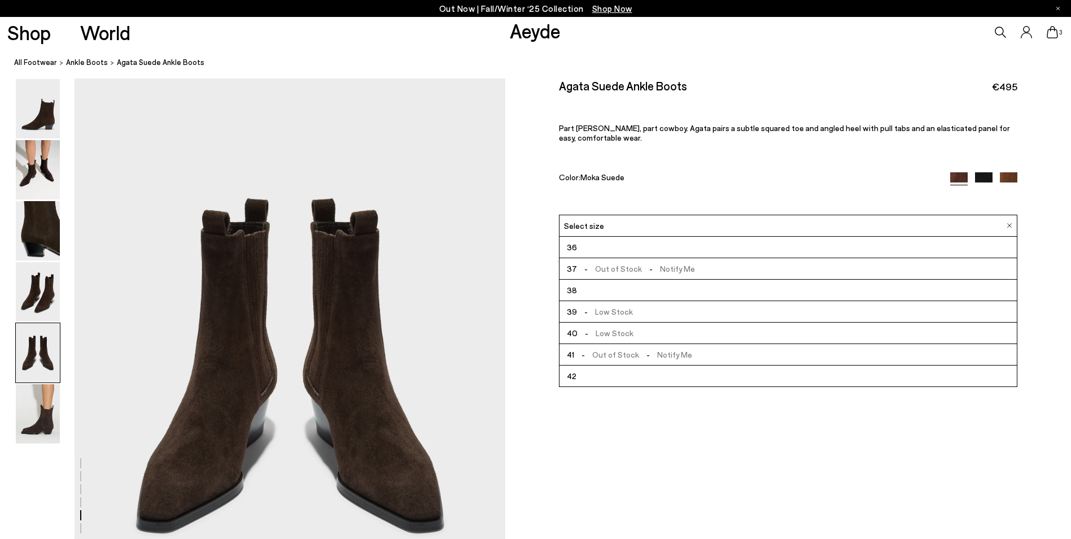
click at [584, 246] on li "36" at bounding box center [788, 247] width 458 height 21
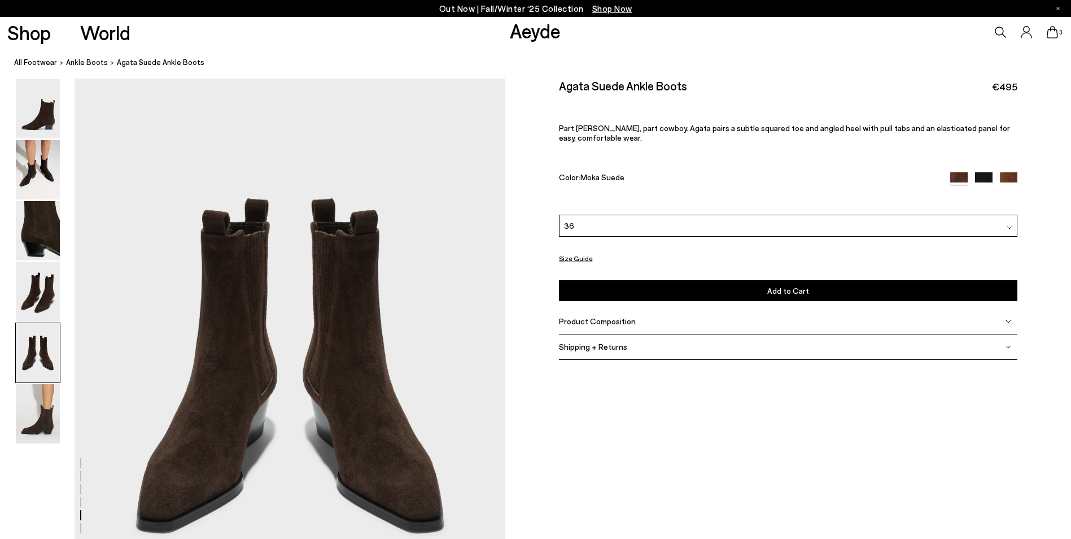
click at [657, 293] on button "Add to Cart Select a Size First" at bounding box center [788, 290] width 459 height 21
click at [1062, 29] on span "4" at bounding box center [1061, 32] width 6 height 6
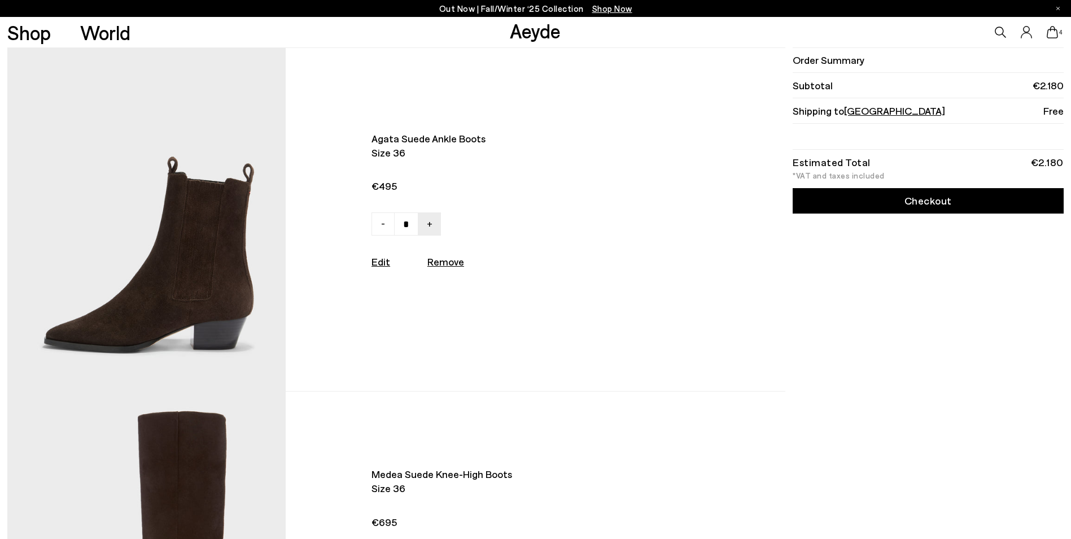
click at [450, 261] on u "Remove" at bounding box center [445, 261] width 37 height 12
type input "*"
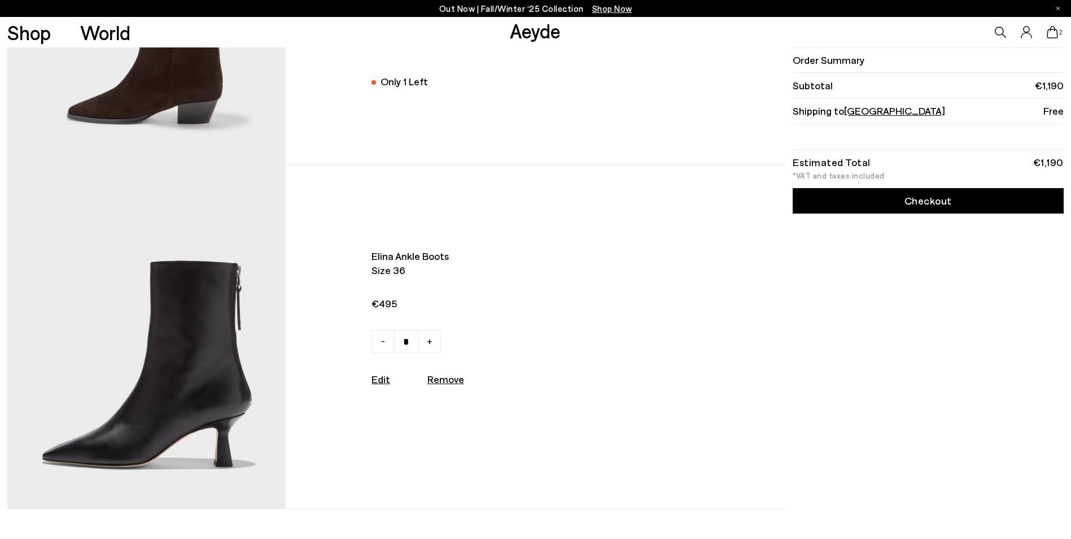
scroll to position [56, 0]
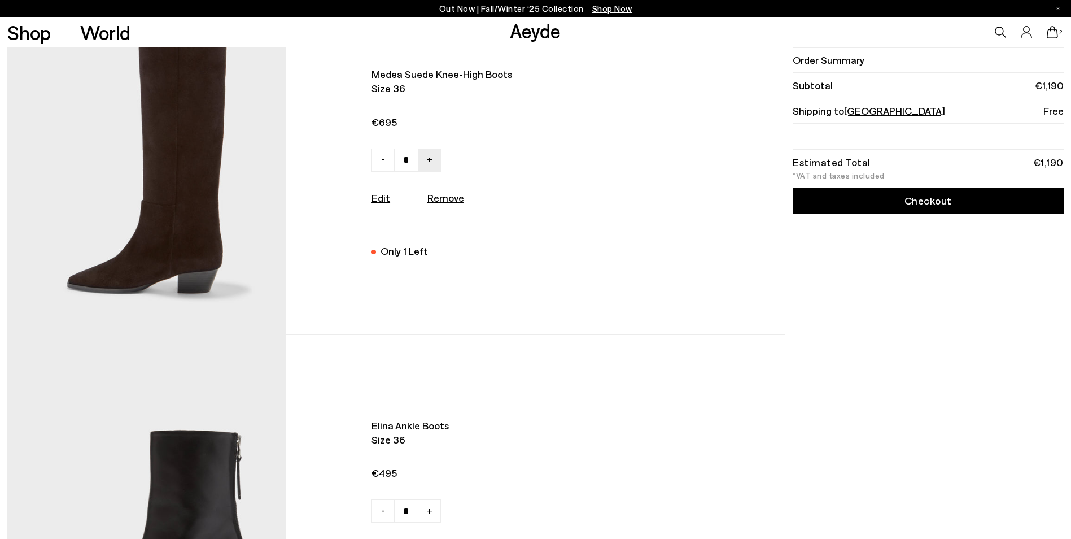
click at [457, 202] on u "Remove" at bounding box center [445, 197] width 37 height 12
type input "*"
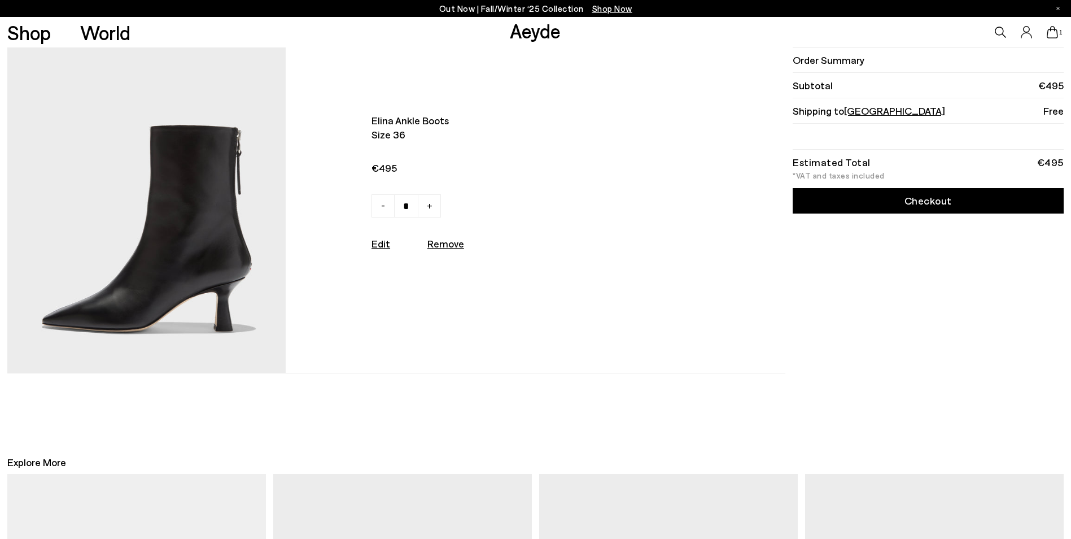
scroll to position [0, 0]
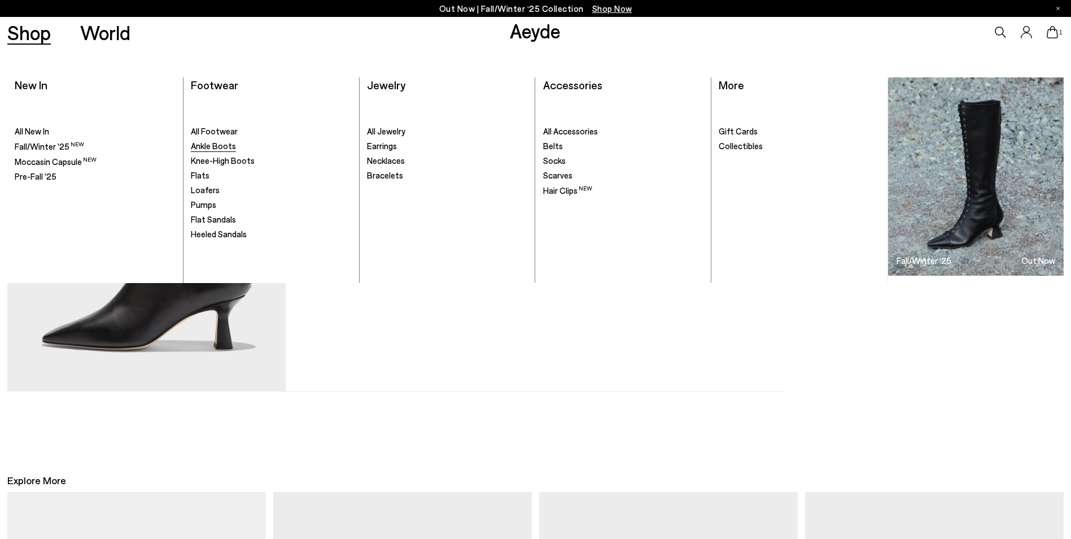
click at [212, 147] on span "Ankle Boots" at bounding box center [213, 146] width 45 height 10
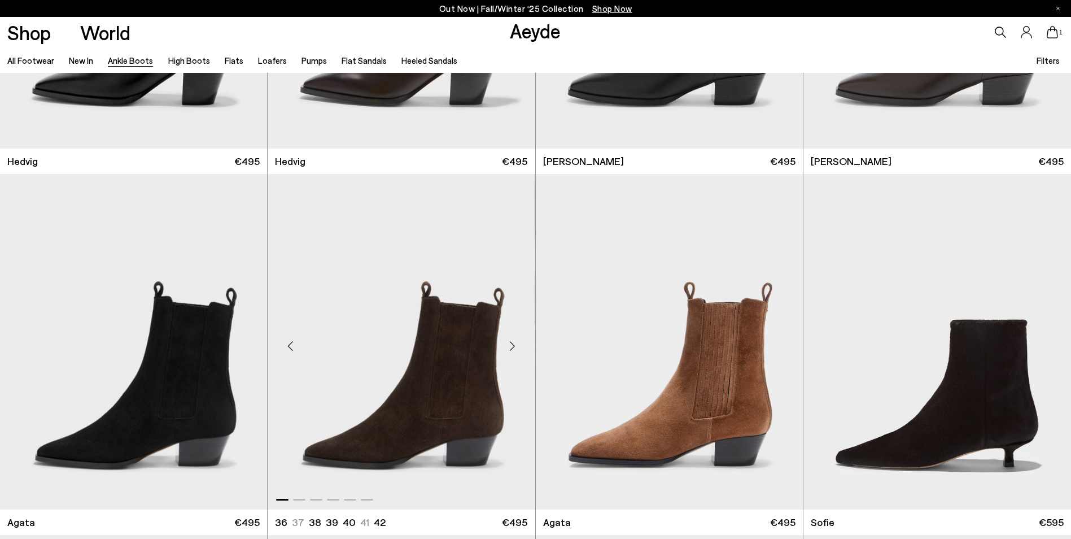
scroll to position [677, 0]
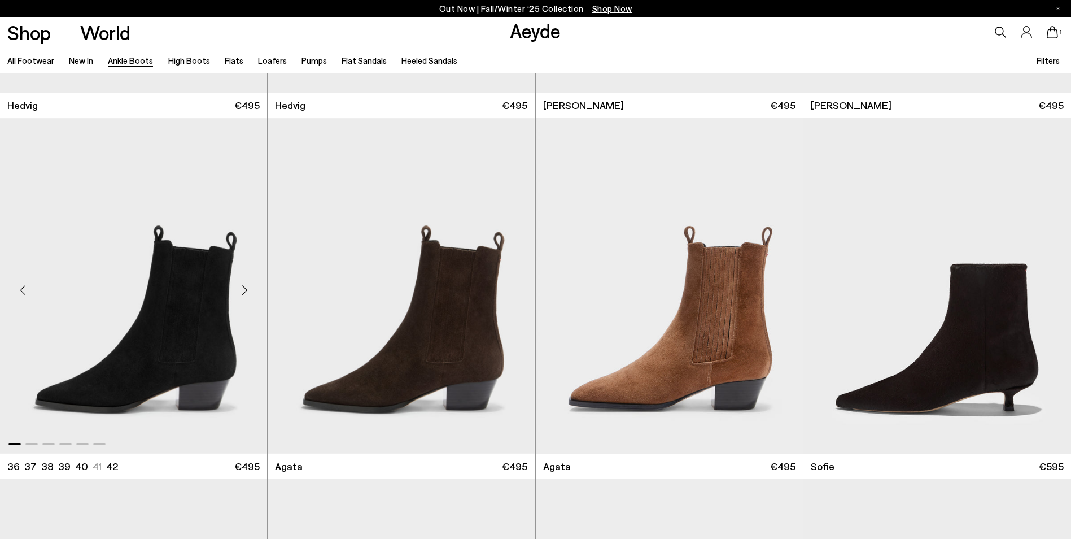
click at [181, 325] on img "1 / 6" at bounding box center [133, 286] width 267 height 336
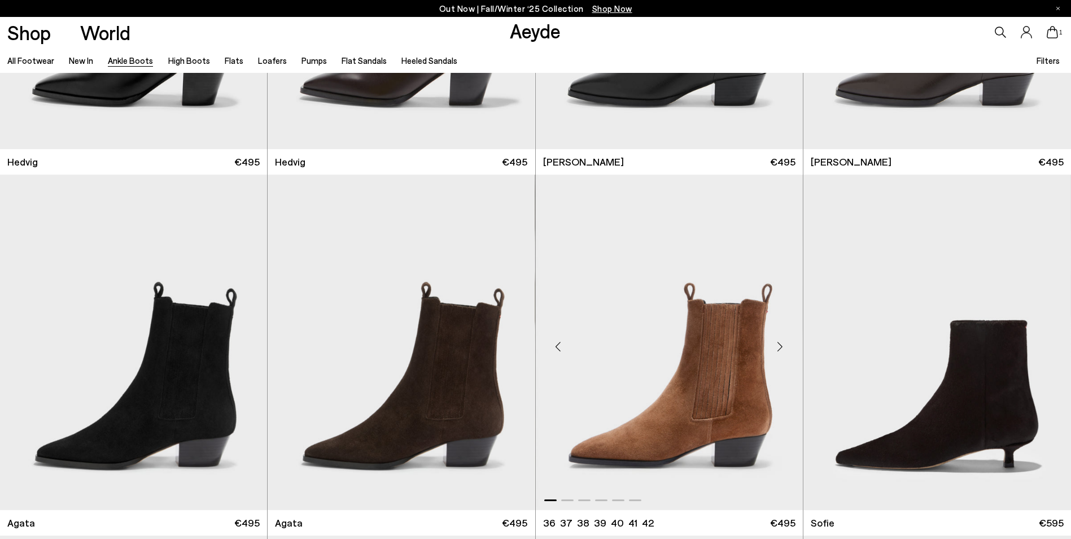
scroll to position [339, 0]
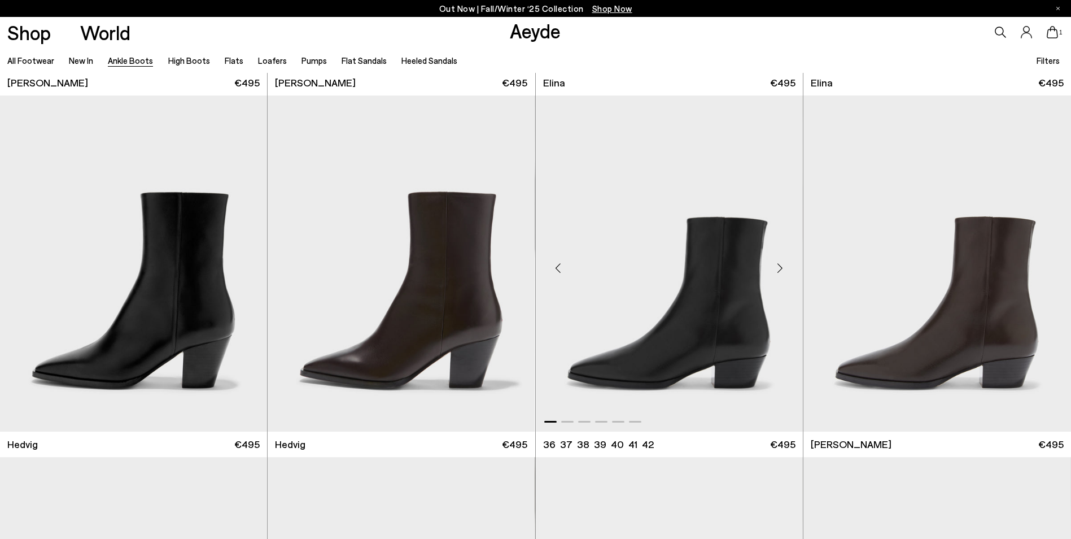
click at [698, 340] on img "1 / 6" at bounding box center [669, 263] width 267 height 336
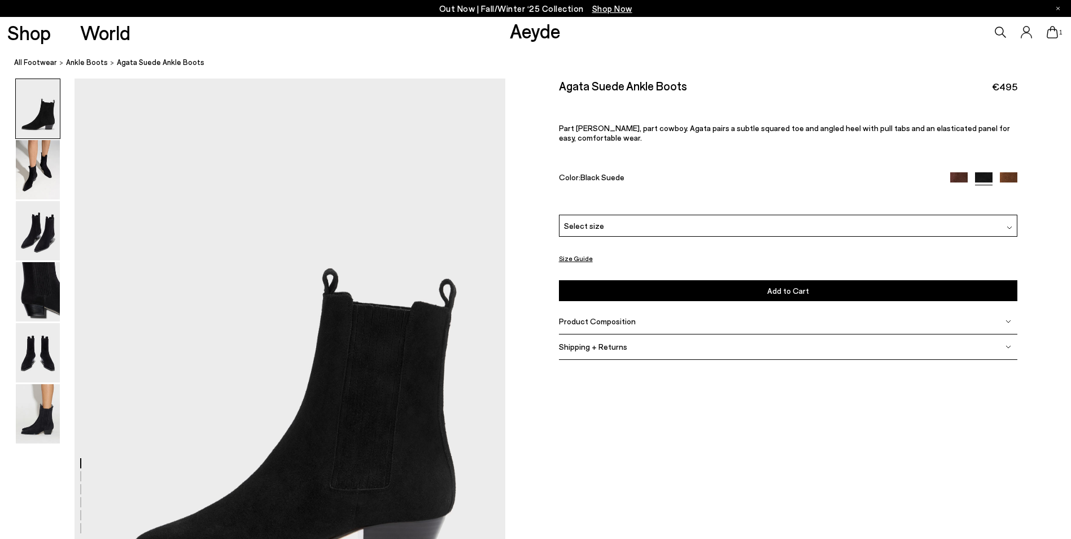
click at [590, 226] on span "Select size" at bounding box center [584, 226] width 40 height 12
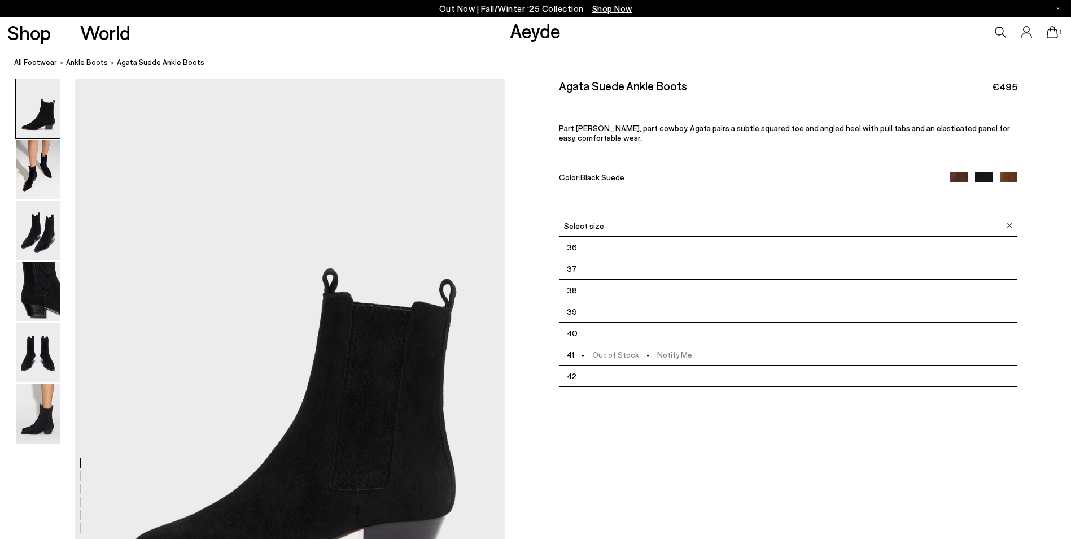
click at [590, 247] on li "36" at bounding box center [788, 247] width 458 height 21
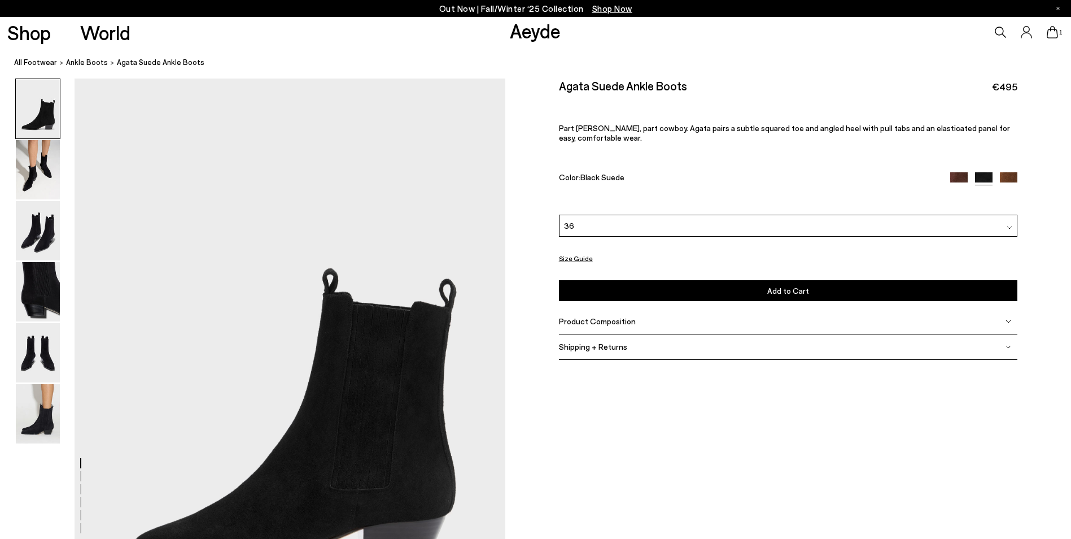
click at [693, 295] on button "Add to Cart Select a Size First" at bounding box center [788, 290] width 459 height 21
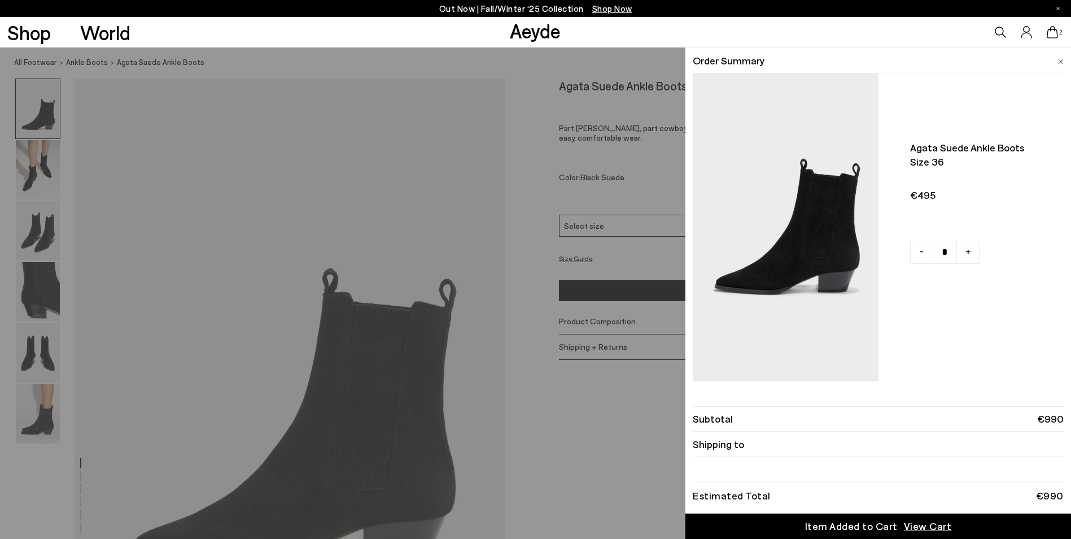
click at [40, 393] on div "Quick Add Color Size View Details Order Summary Agata suede ankle boots Size 36…" at bounding box center [535, 292] width 1071 height 491
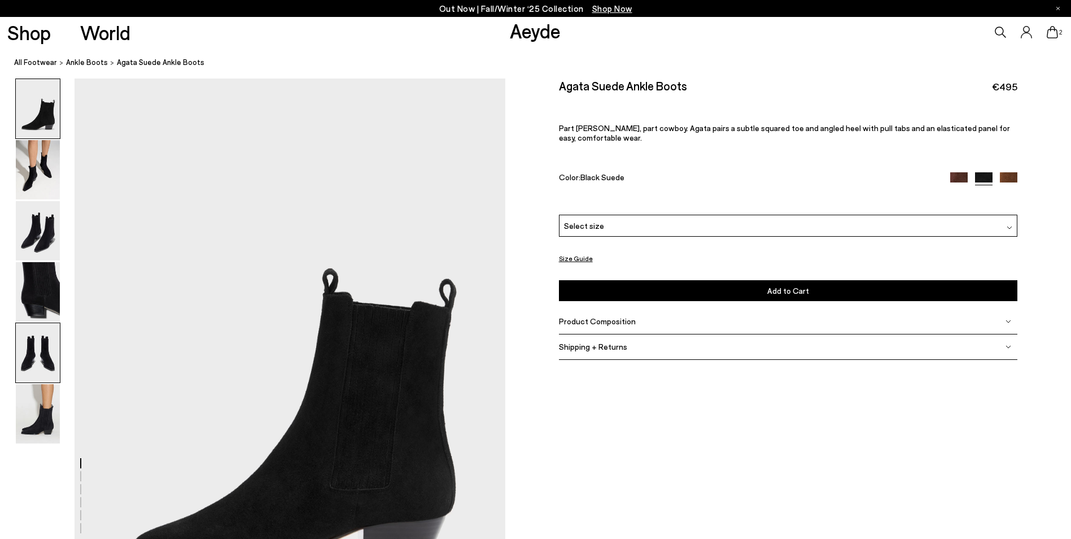
click at [41, 354] on img at bounding box center [38, 352] width 44 height 59
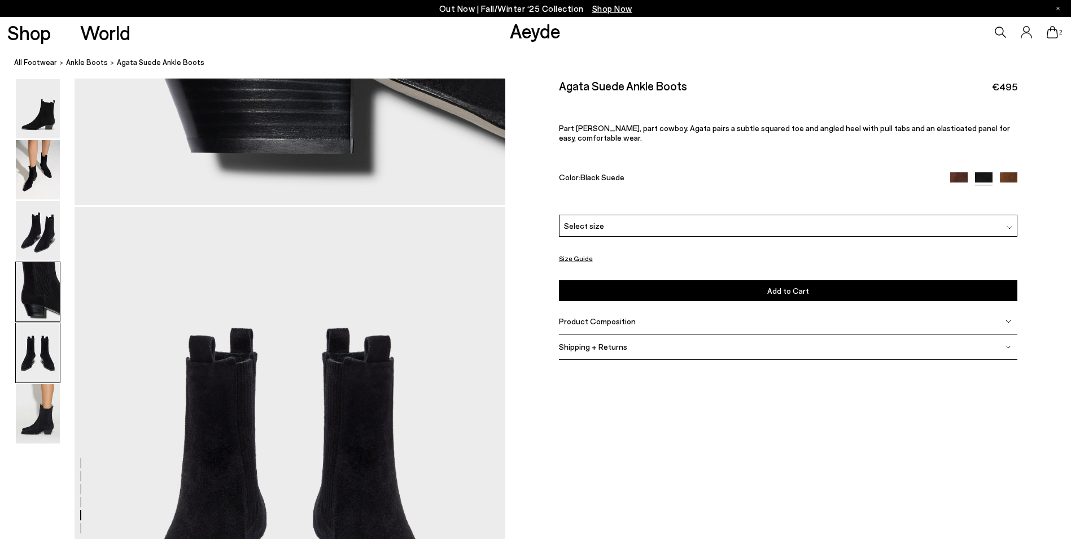
scroll to position [2304, 0]
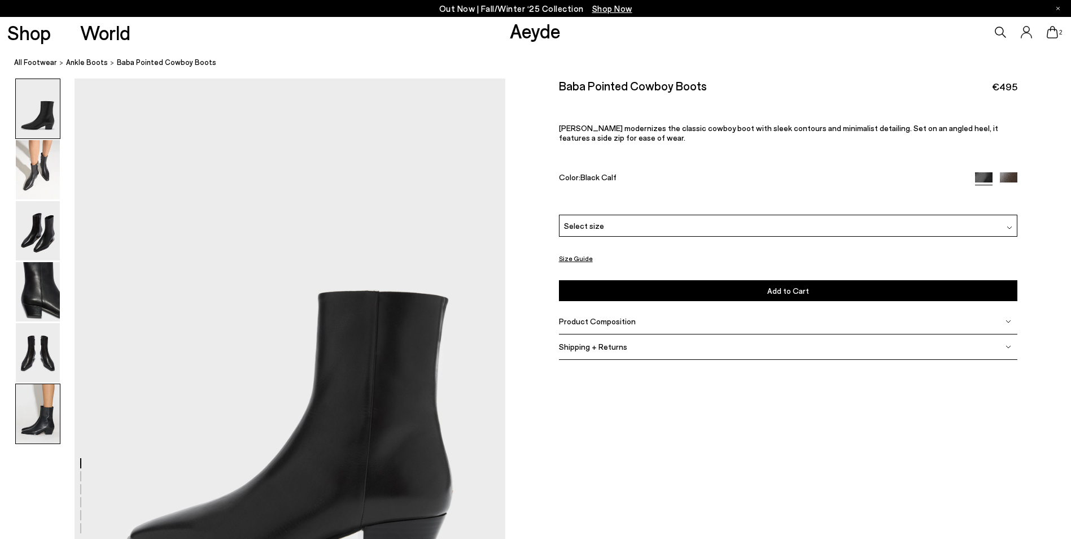
click at [47, 397] on img at bounding box center [38, 413] width 44 height 59
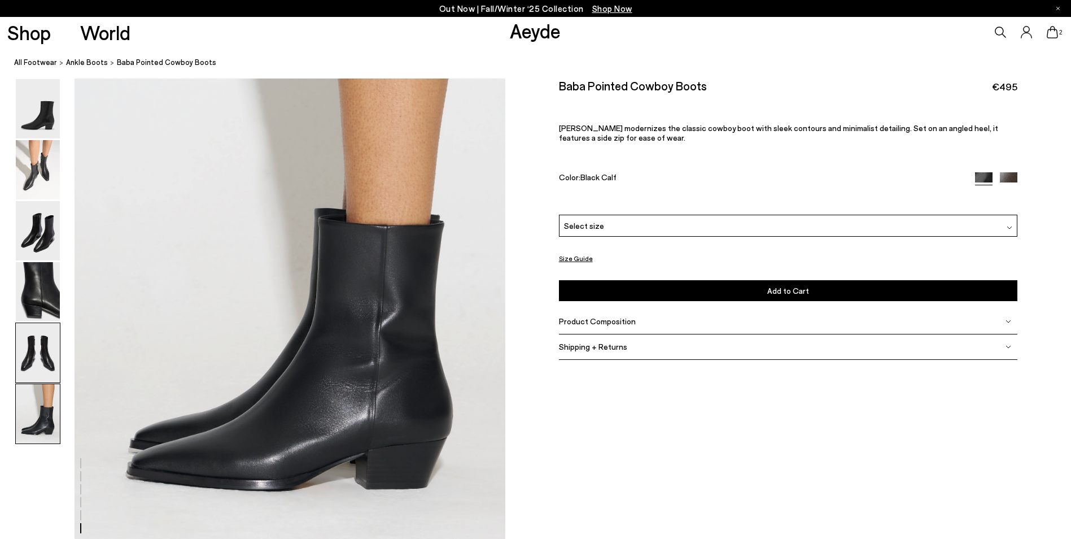
click at [47, 336] on img at bounding box center [38, 352] width 44 height 59
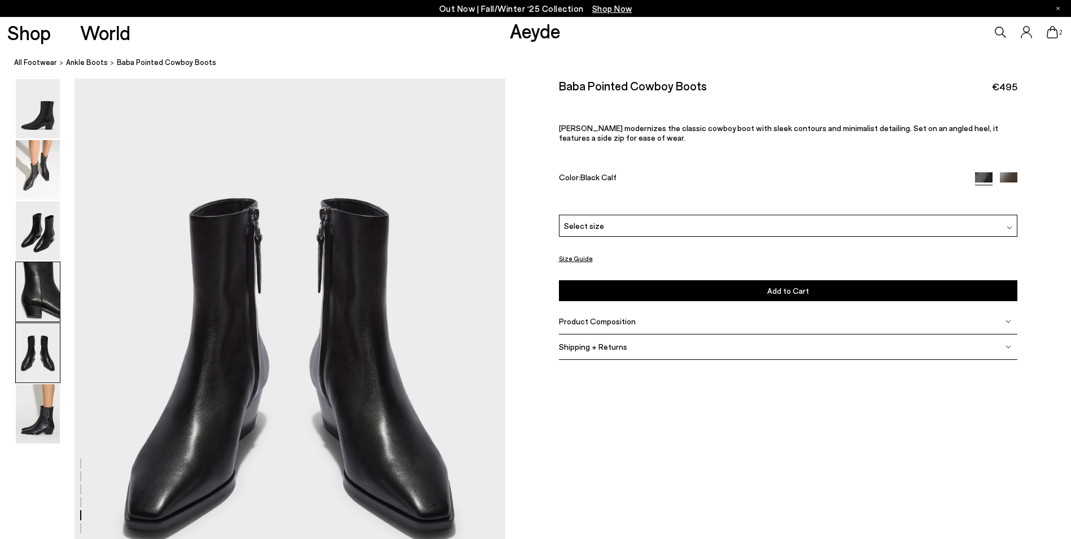
click at [47, 283] on img at bounding box center [38, 291] width 44 height 59
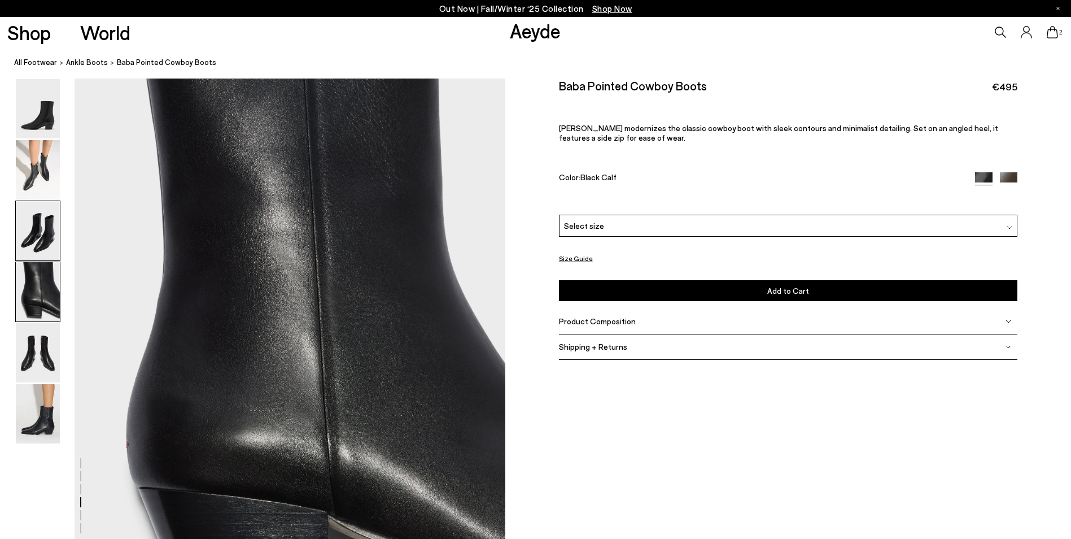
click at [41, 243] on img at bounding box center [38, 230] width 44 height 59
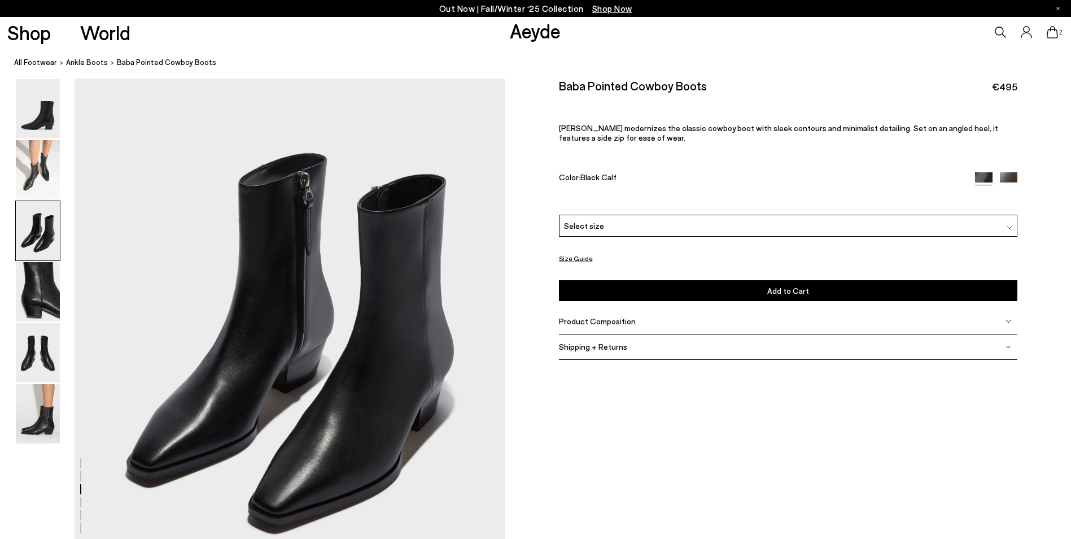
scroll to position [1153, 0]
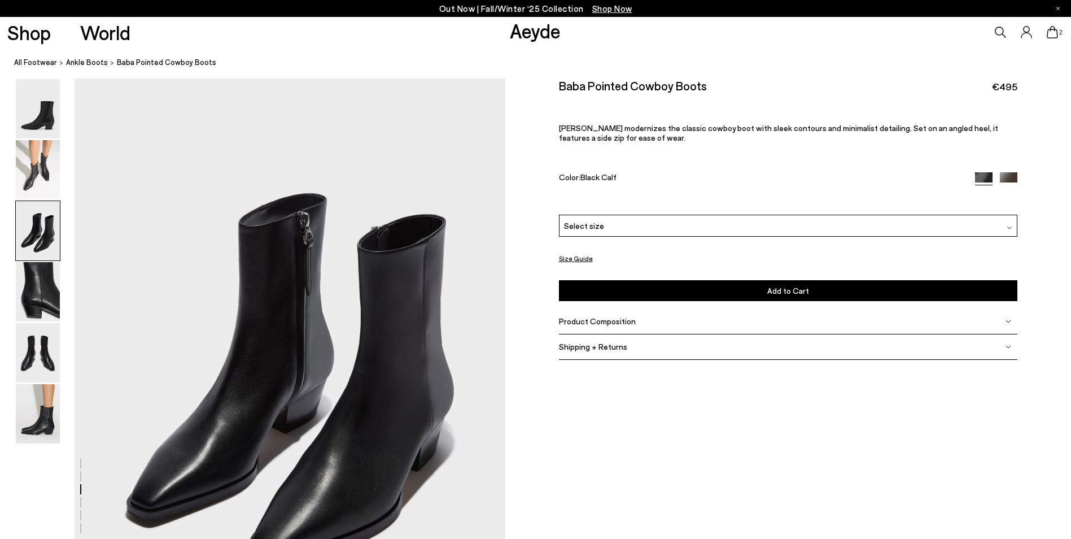
click at [1059, 33] on span "2" at bounding box center [1061, 32] width 6 height 6
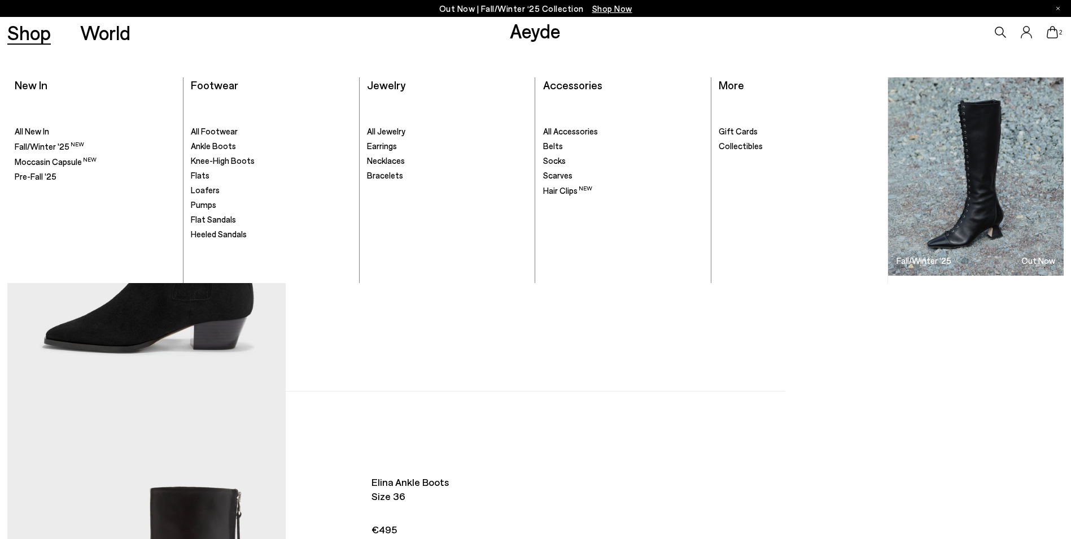
click at [34, 29] on link "Shop" at bounding box center [28, 33] width 43 height 20
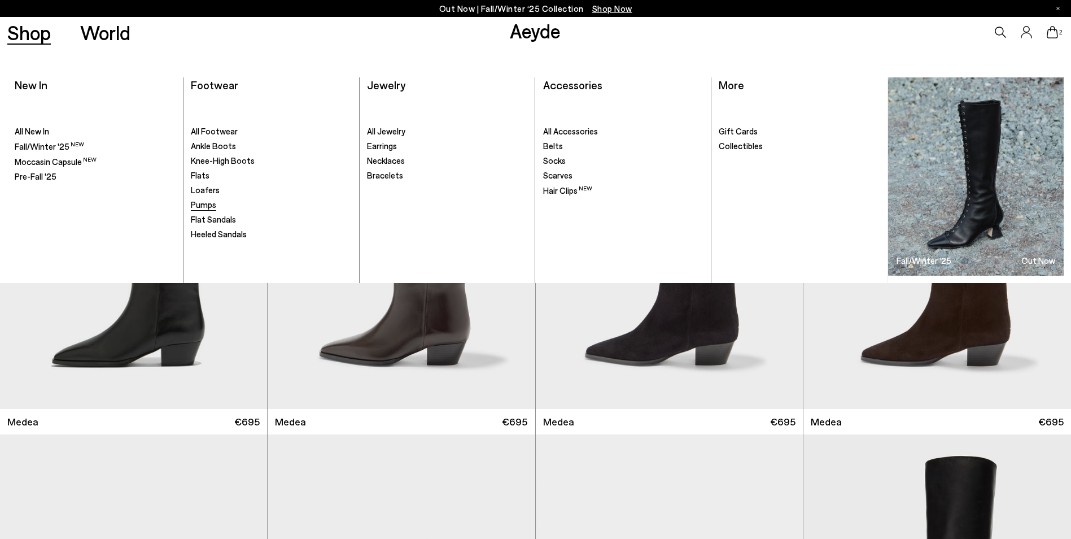
click at [200, 203] on span "Pumps" at bounding box center [203, 204] width 25 height 10
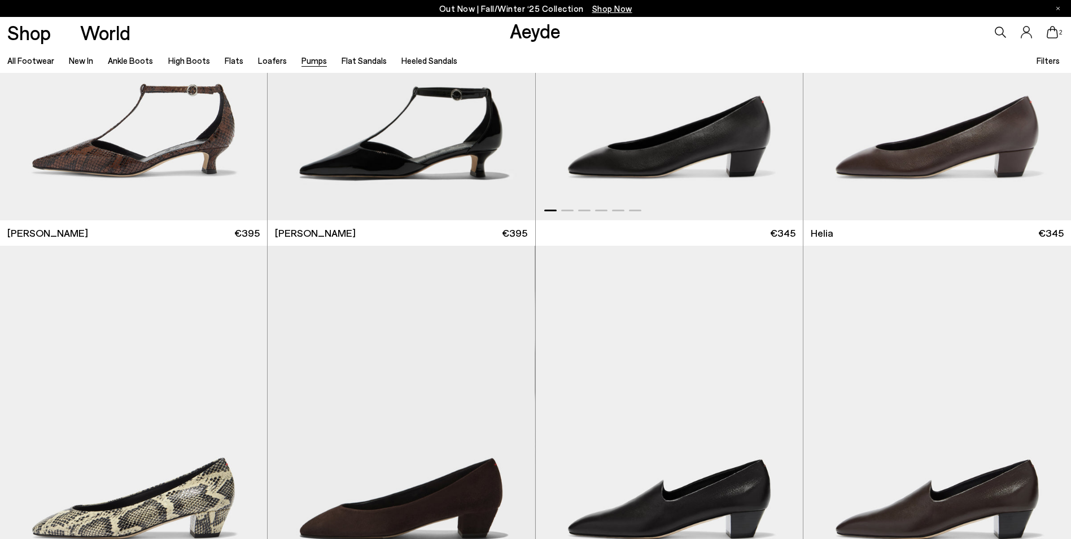
scroll to position [847, 0]
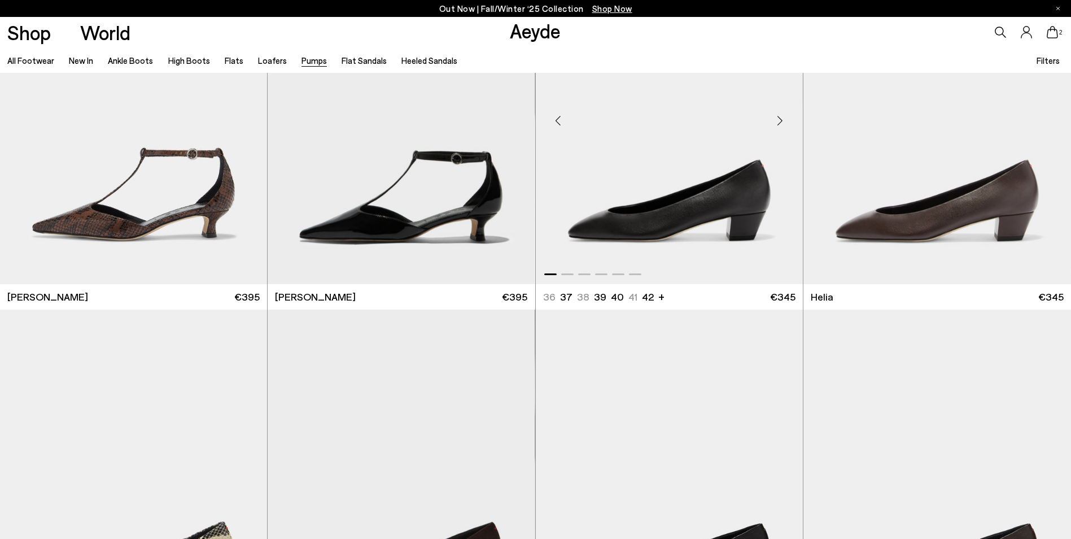
click at [654, 211] on img "1 / 6" at bounding box center [669, 117] width 267 height 336
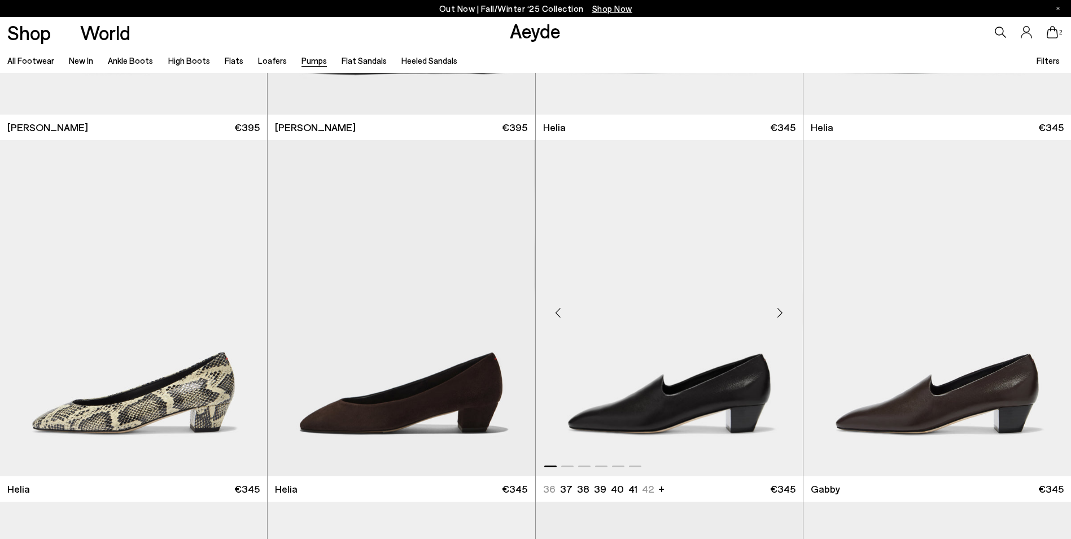
click at [670, 408] on img "1 / 6" at bounding box center [669, 308] width 267 height 336
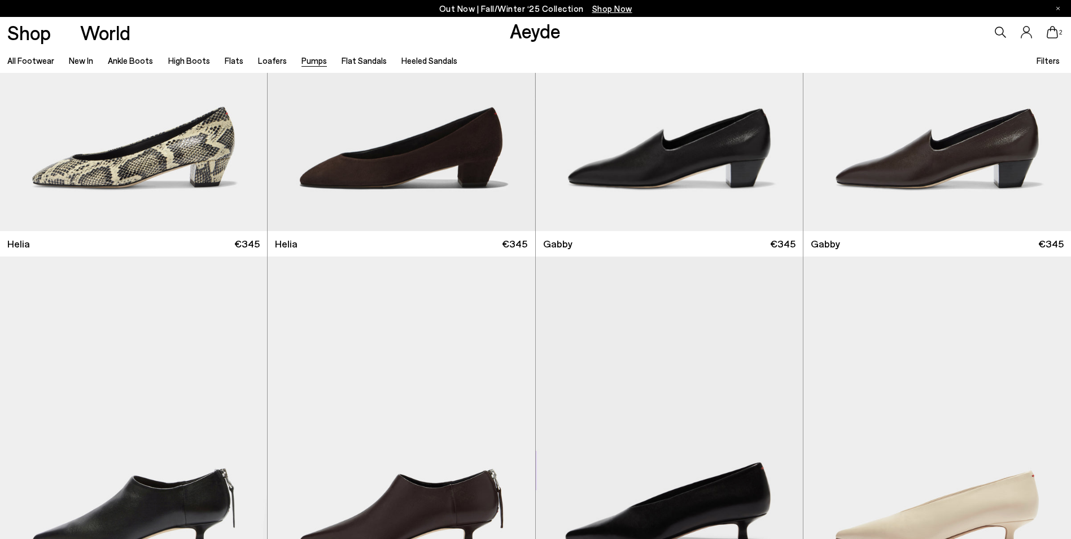
scroll to position [1411, 0]
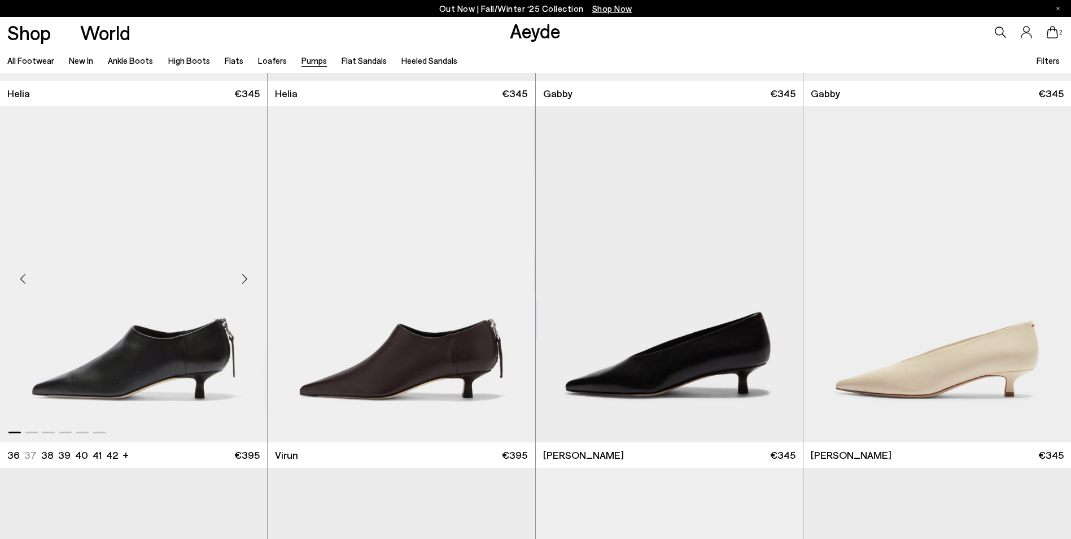
click at [147, 371] on img "1 / 6" at bounding box center [133, 274] width 267 height 336
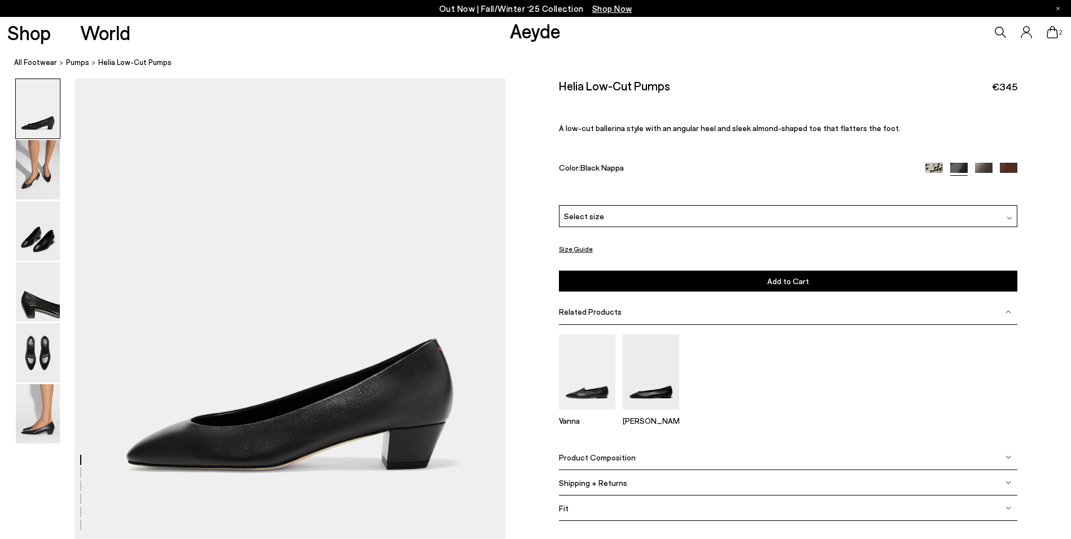
click at [589, 217] on span "Select size" at bounding box center [584, 216] width 40 height 12
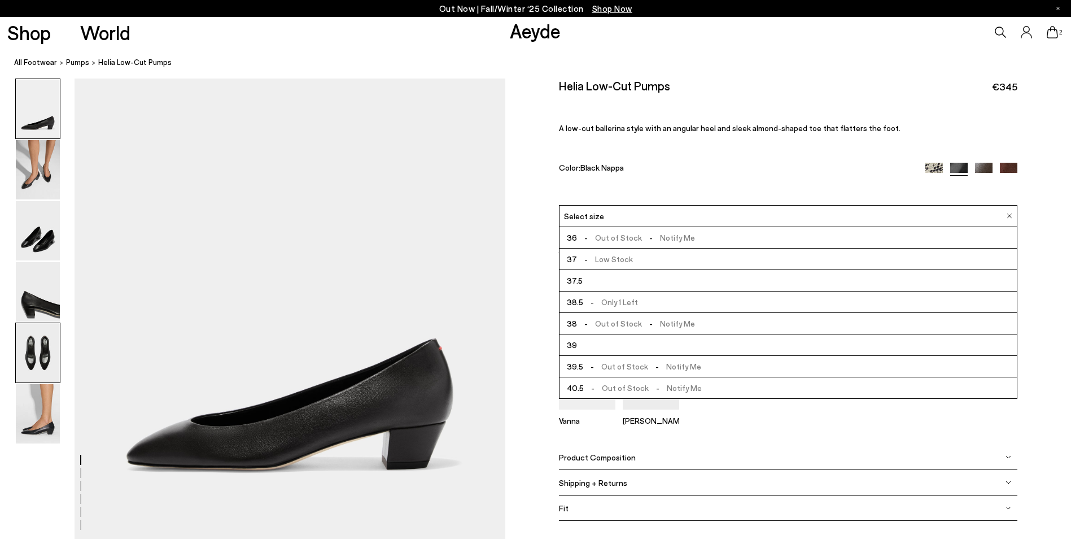
click at [44, 366] on img at bounding box center [38, 352] width 44 height 59
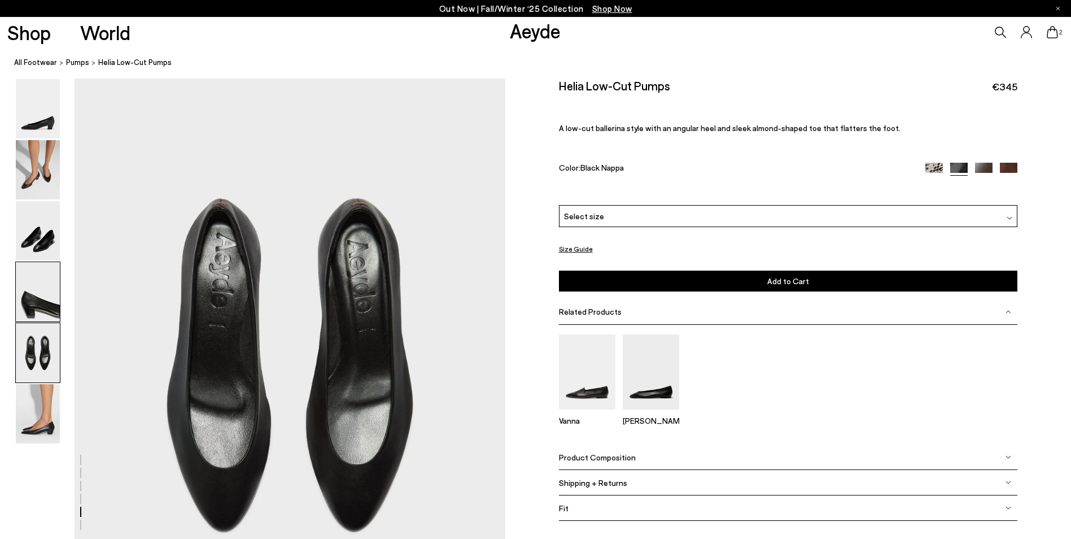
click at [30, 302] on img at bounding box center [38, 291] width 44 height 59
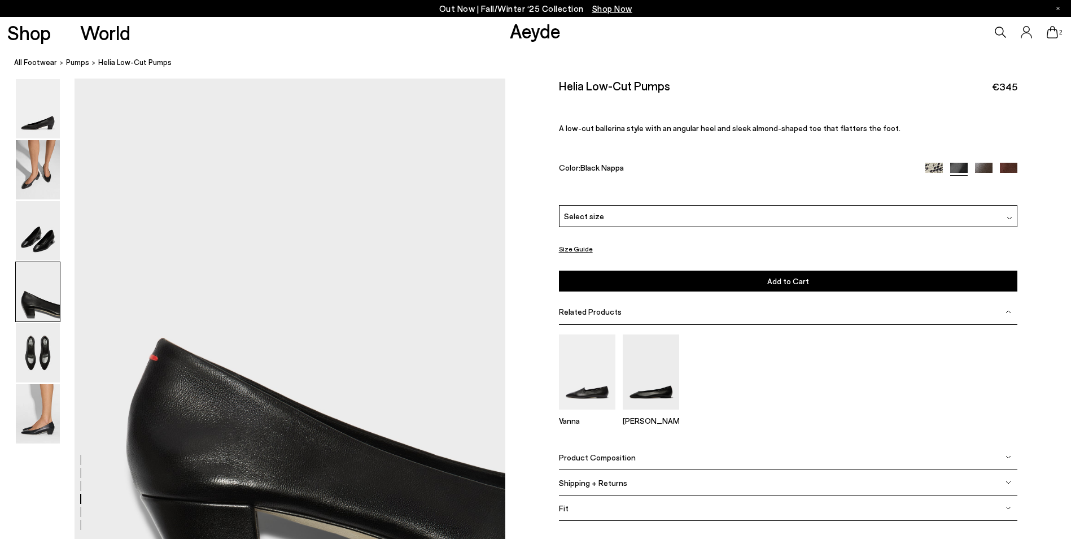
scroll to position [1614, 0]
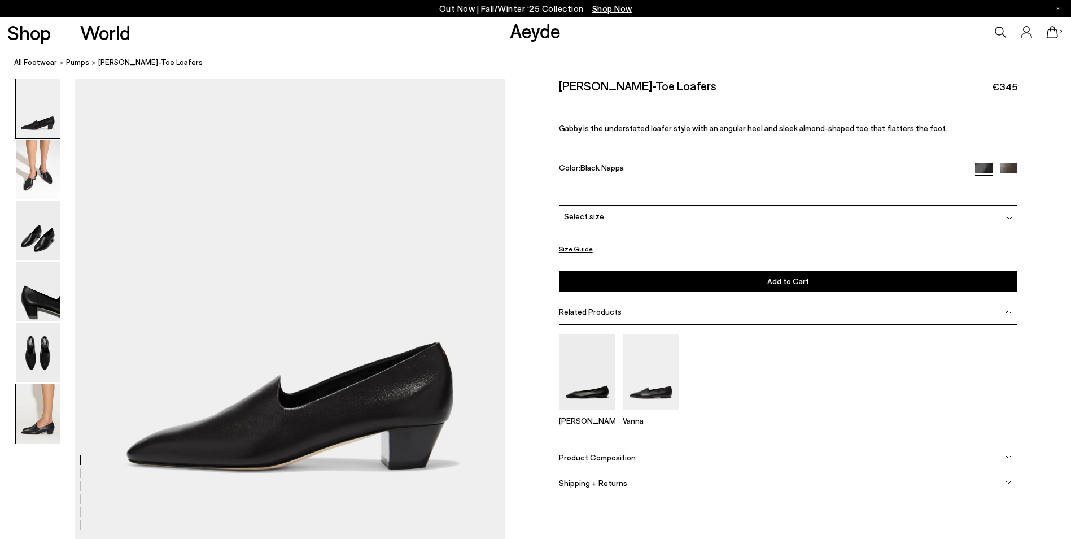
click at [49, 405] on img at bounding box center [38, 413] width 44 height 59
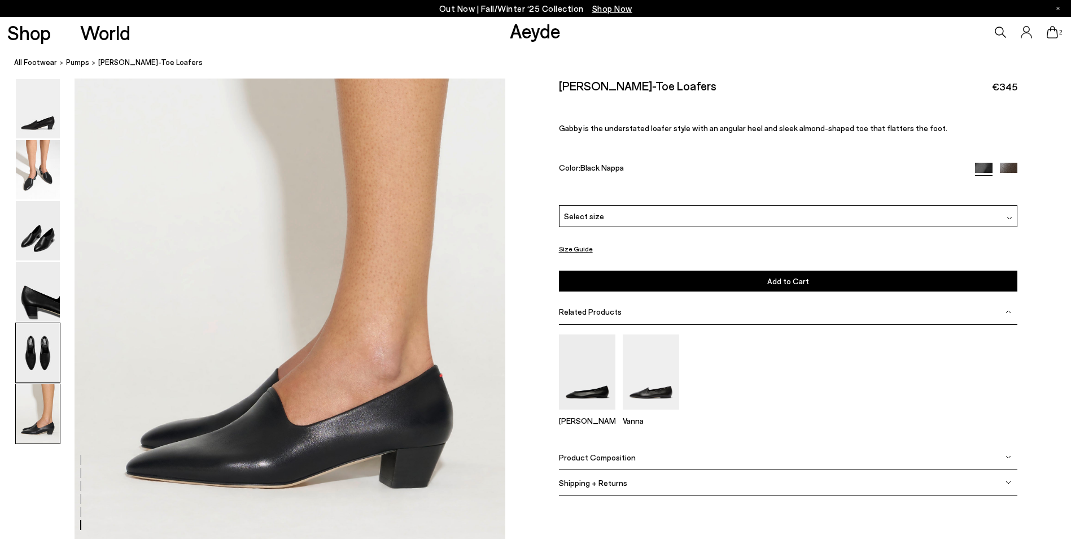
click at [33, 370] on img at bounding box center [38, 352] width 44 height 59
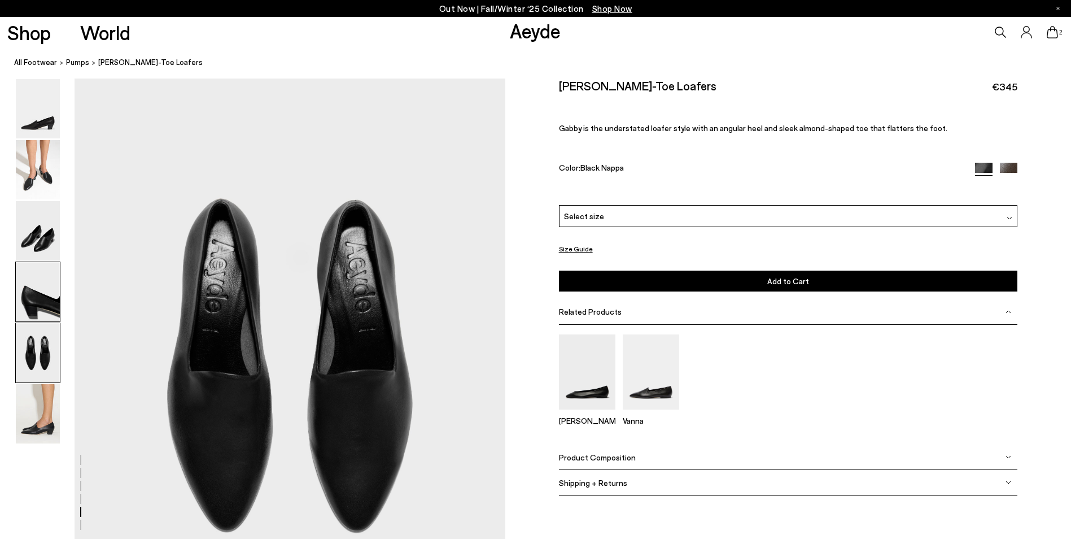
click at [34, 321] on img at bounding box center [38, 291] width 44 height 59
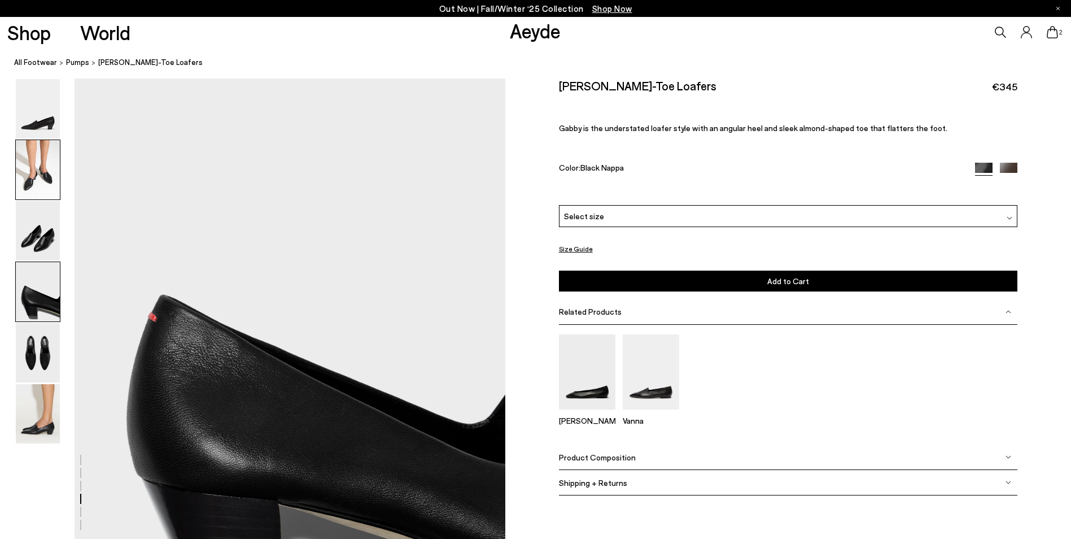
scroll to position [1614, 0]
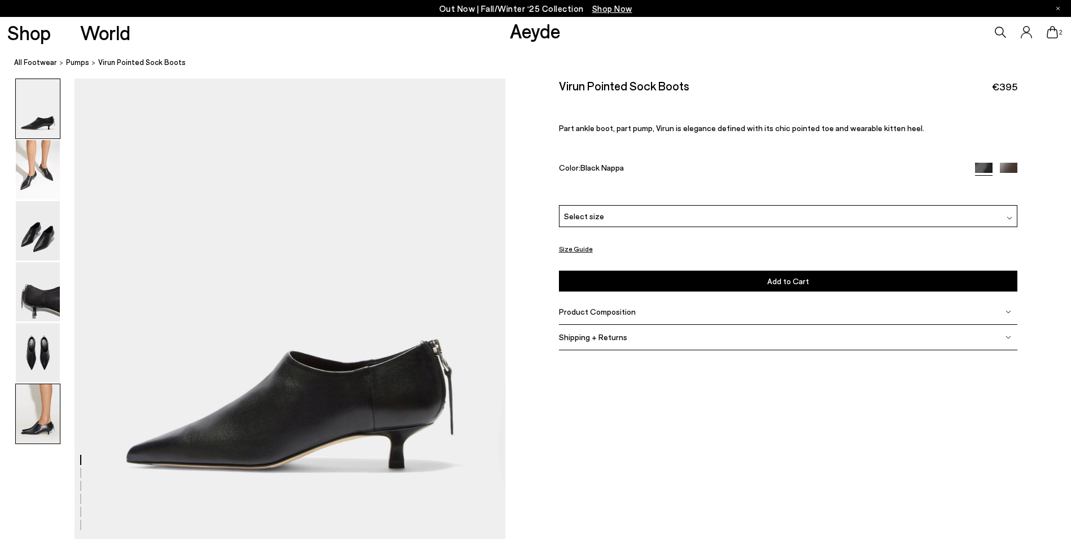
click at [45, 420] on img at bounding box center [38, 413] width 44 height 59
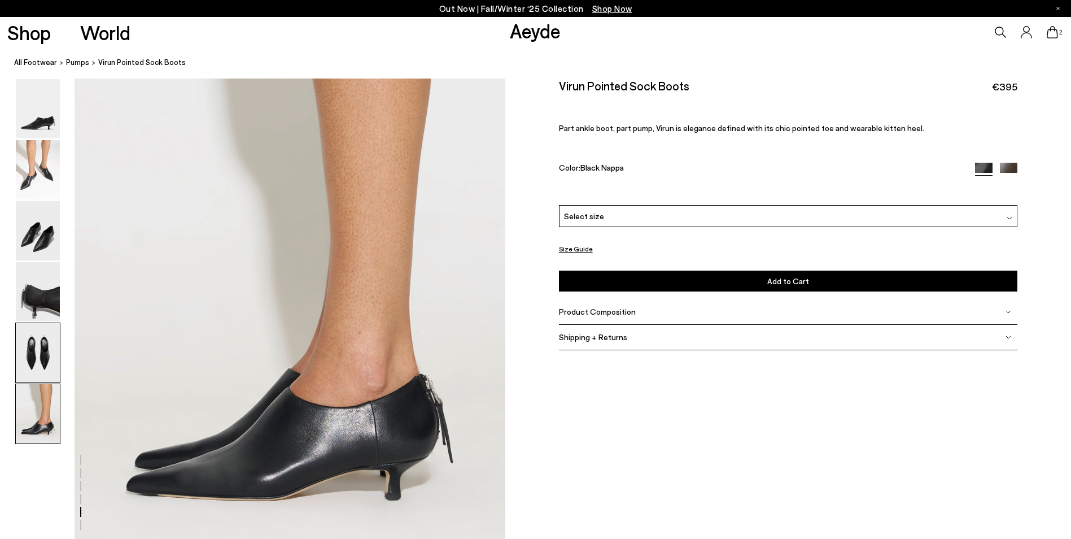
scroll to position [2843, 0]
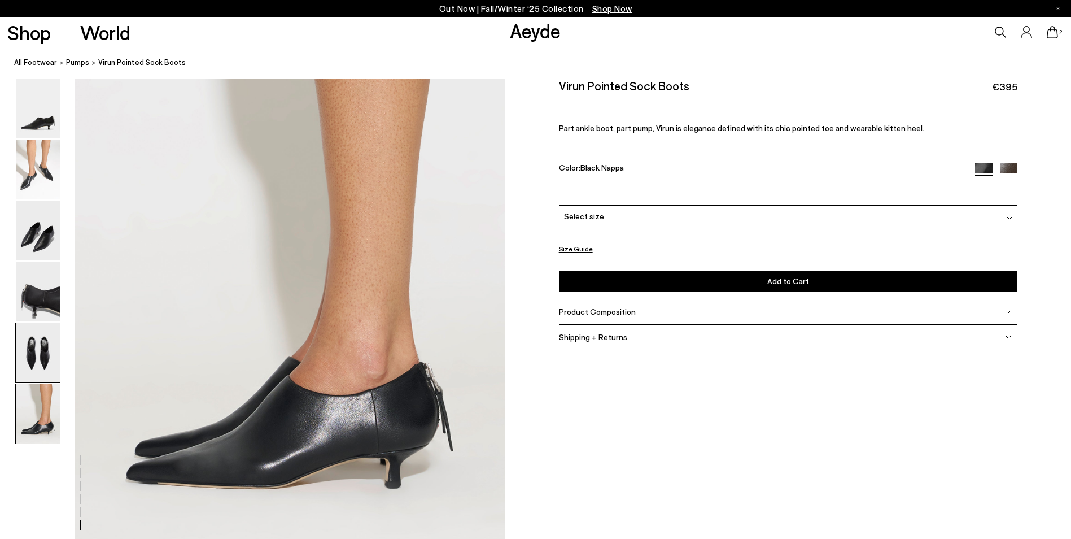
click at [51, 353] on img at bounding box center [38, 352] width 44 height 59
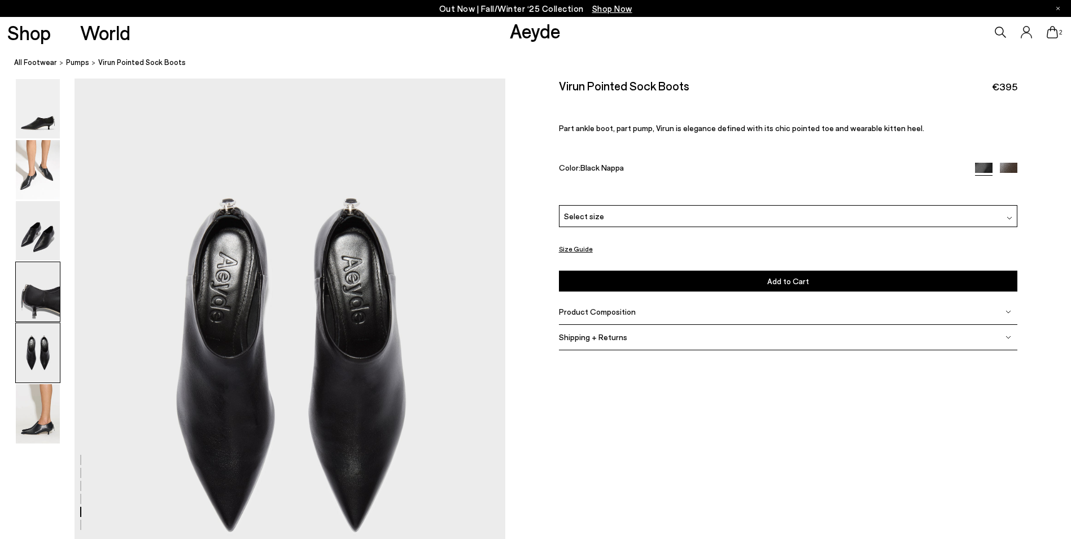
click at [29, 278] on img at bounding box center [38, 291] width 44 height 59
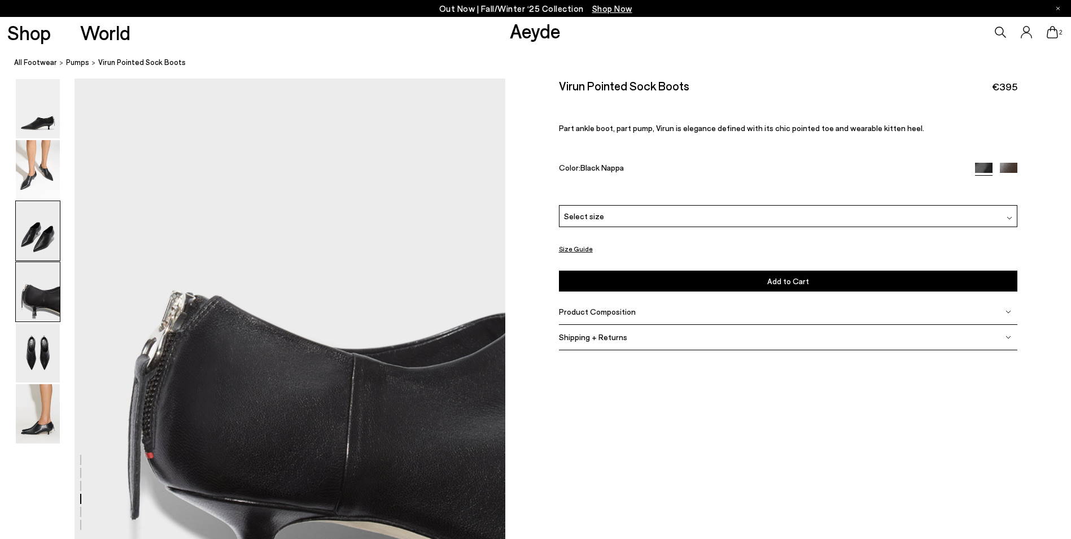
click at [31, 254] on img at bounding box center [38, 230] width 44 height 59
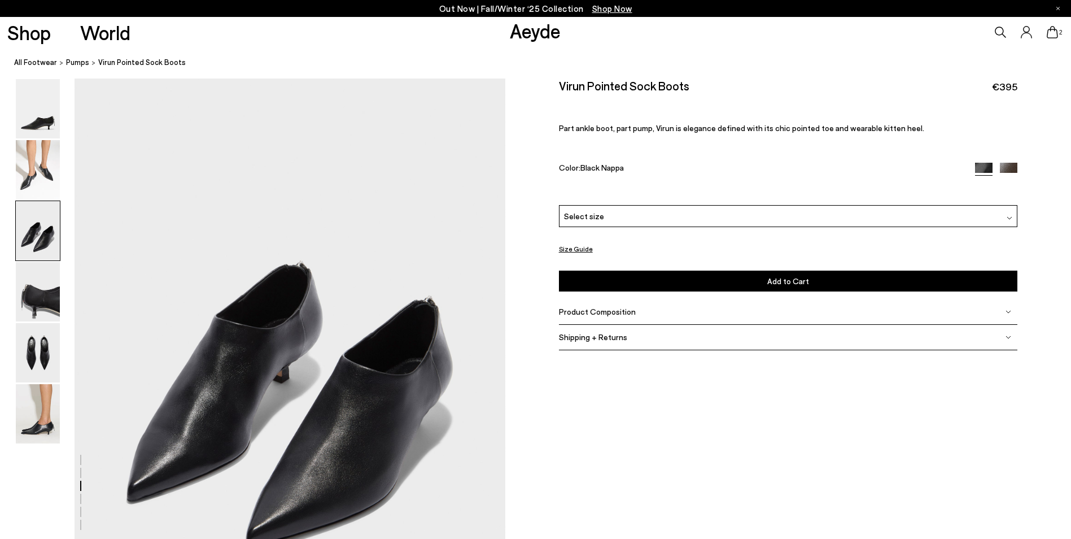
scroll to position [1039, 0]
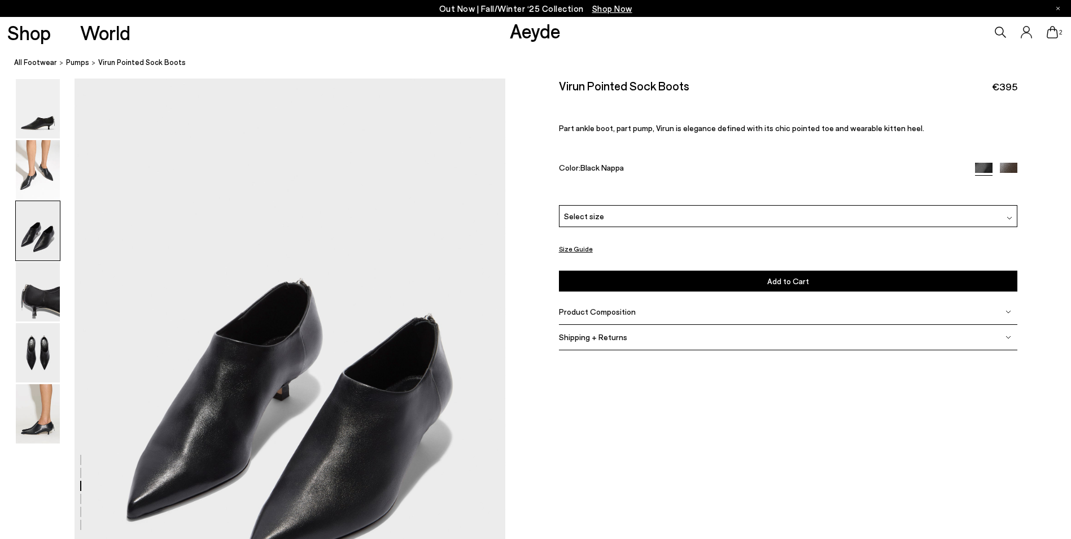
click at [1058, 35] on div "2" at bounding box center [892, 32] width 357 height 30
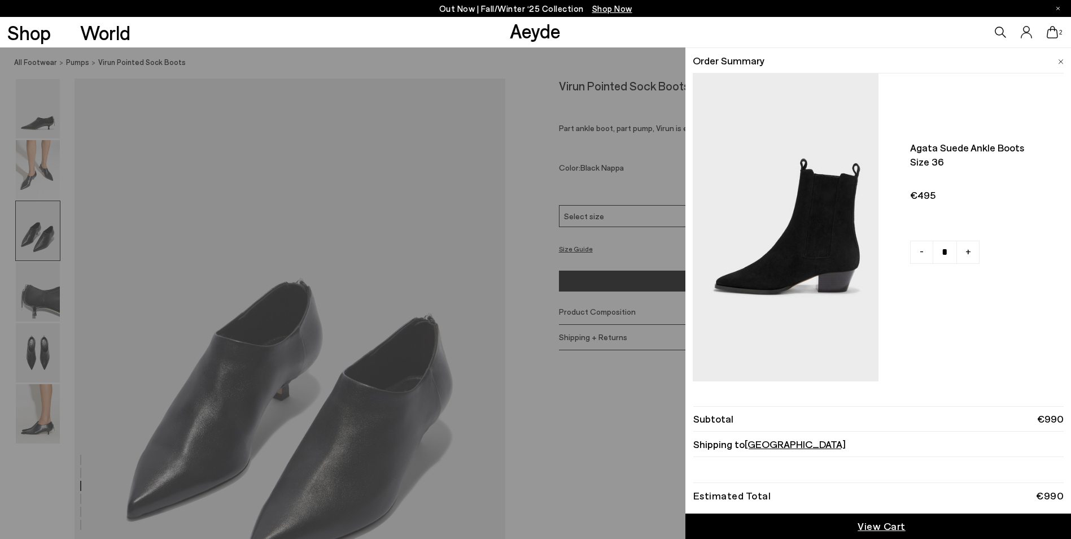
click at [1054, 35] on icon at bounding box center [1052, 32] width 11 height 12
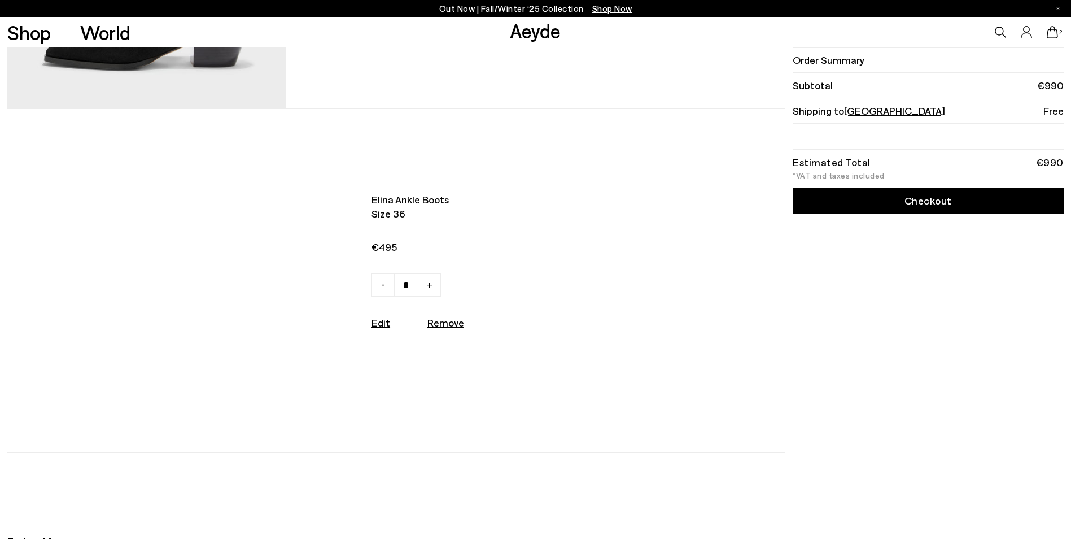
scroll to position [56, 0]
